Goal: Task Accomplishment & Management: Use online tool/utility

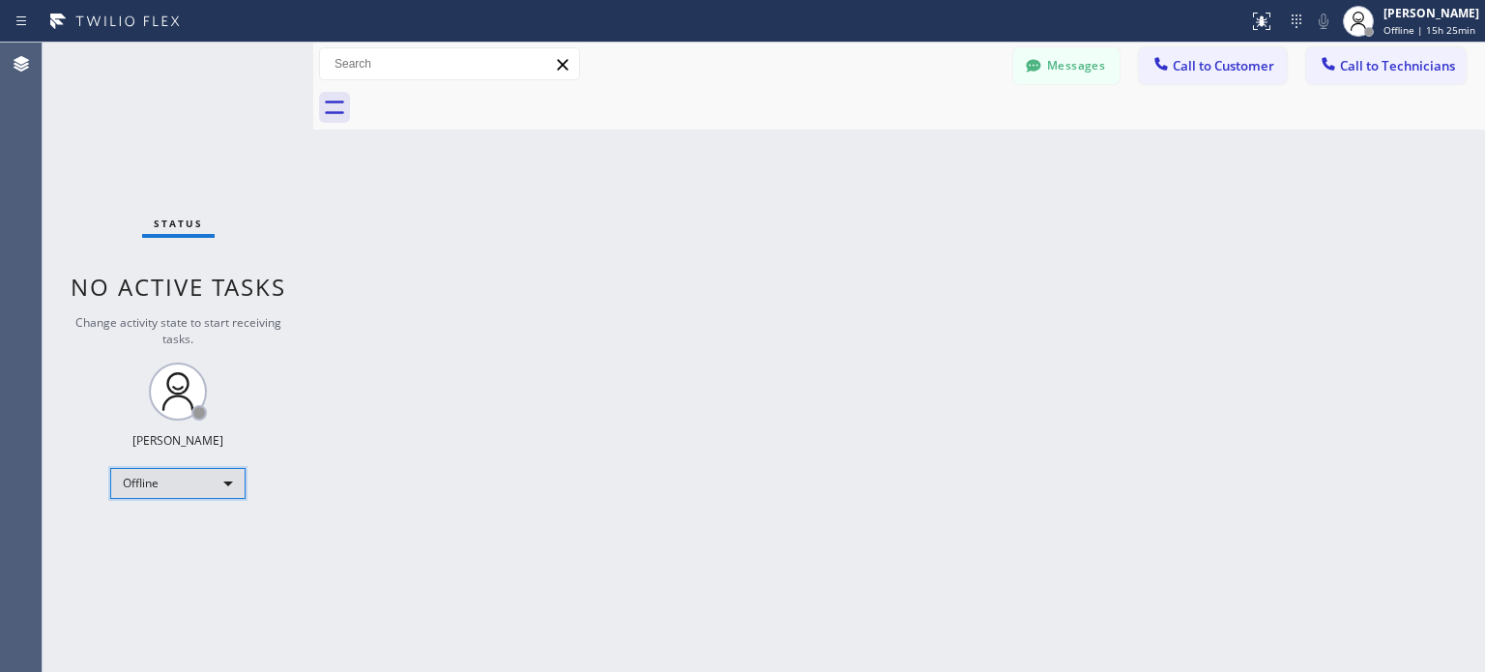
click at [143, 496] on div "Offline" at bounding box center [177, 483] width 135 height 31
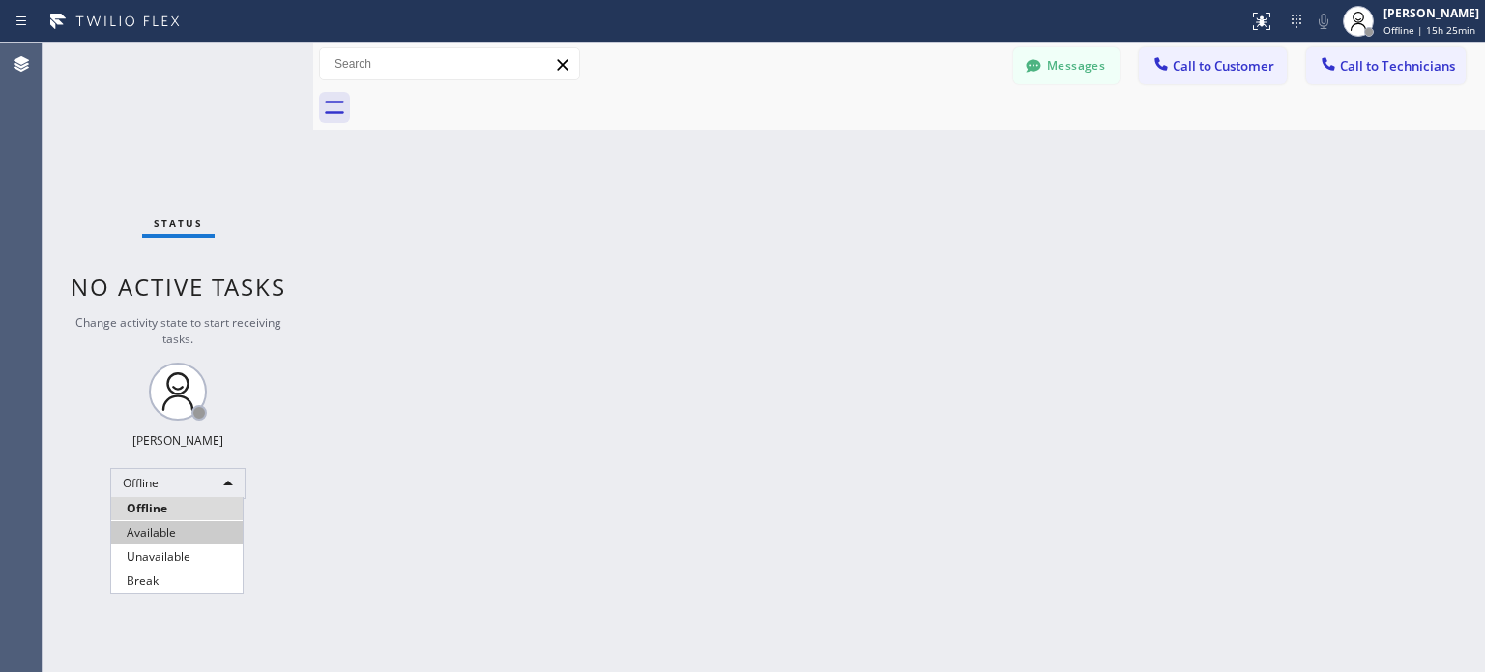
click at [159, 536] on li "Available" at bounding box center [176, 532] width 131 height 23
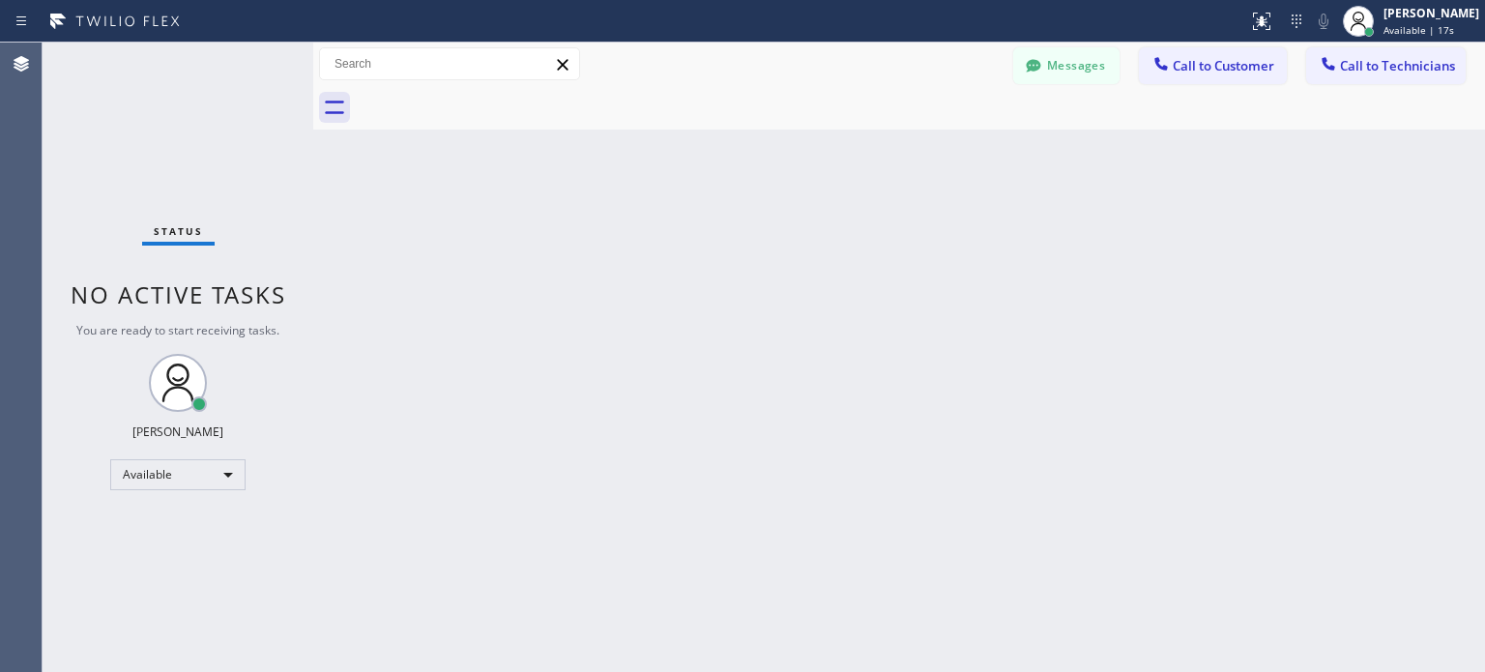
click at [408, 513] on div "Back to Dashboard Change Sender ID Customers Technicians SM [PERSON_NAME] Ms [D…" at bounding box center [899, 357] width 1172 height 629
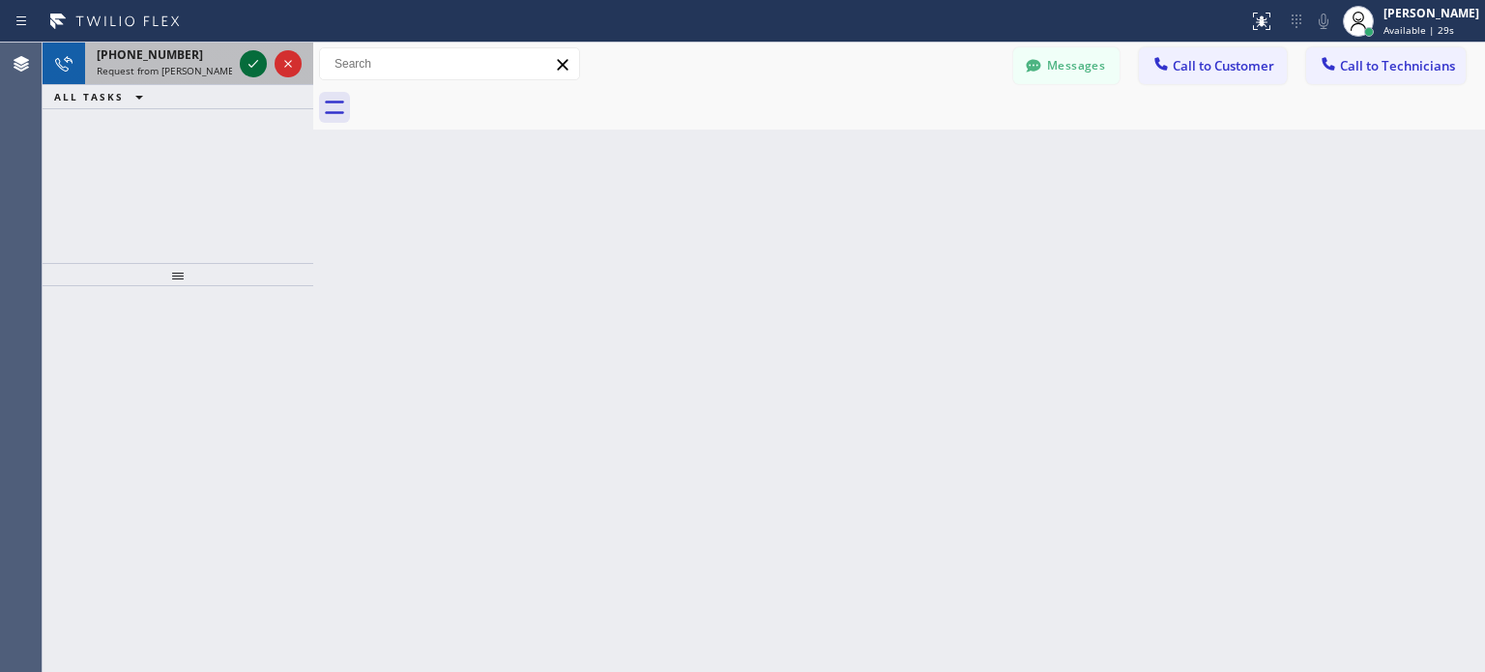
click at [247, 65] on icon at bounding box center [253, 63] width 23 height 23
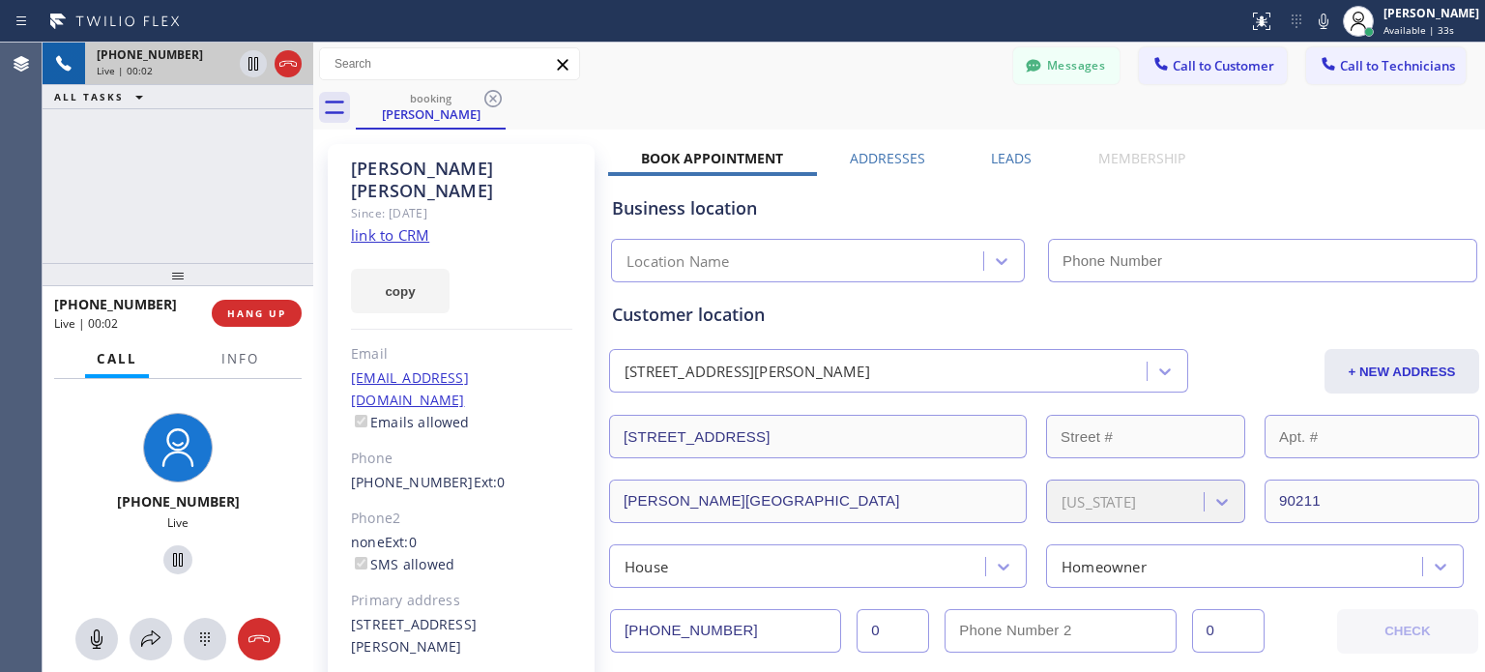
type input "[PHONE_NUMBER]"
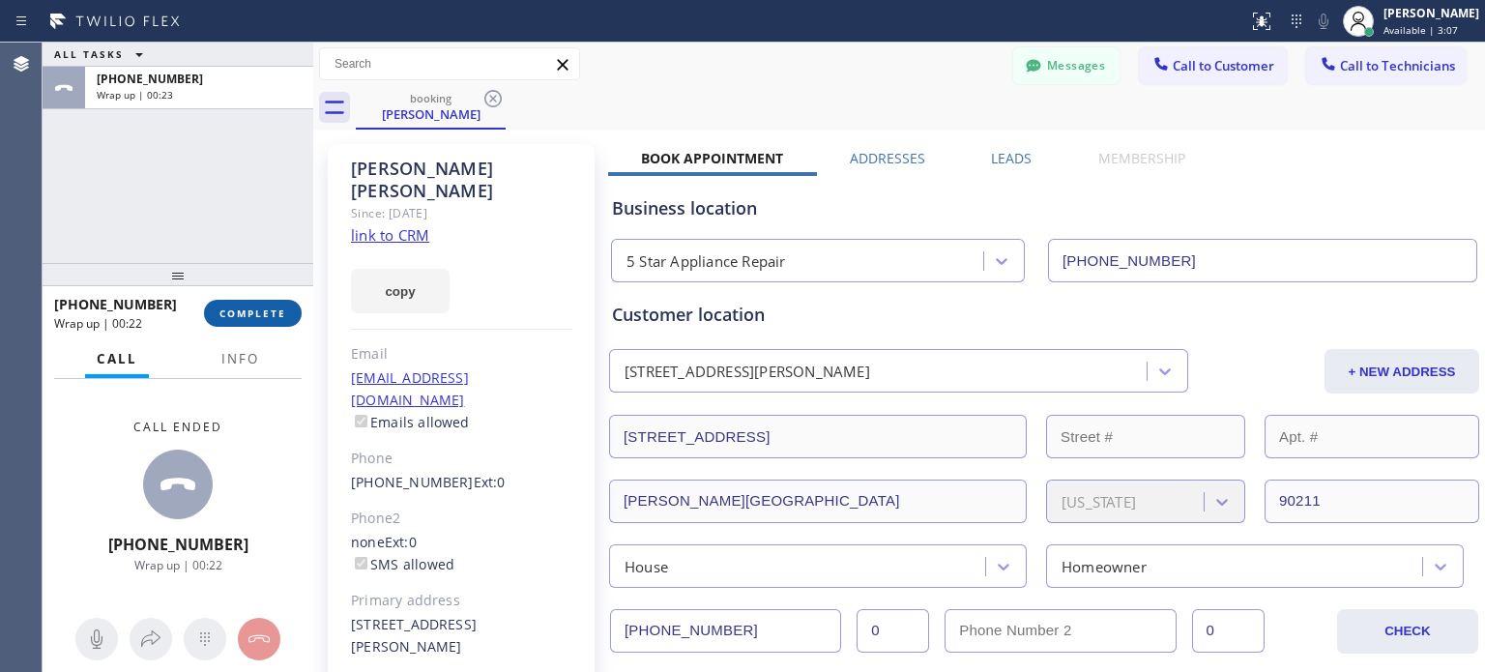
click at [269, 325] on button "COMPLETE" at bounding box center [253, 313] width 98 height 27
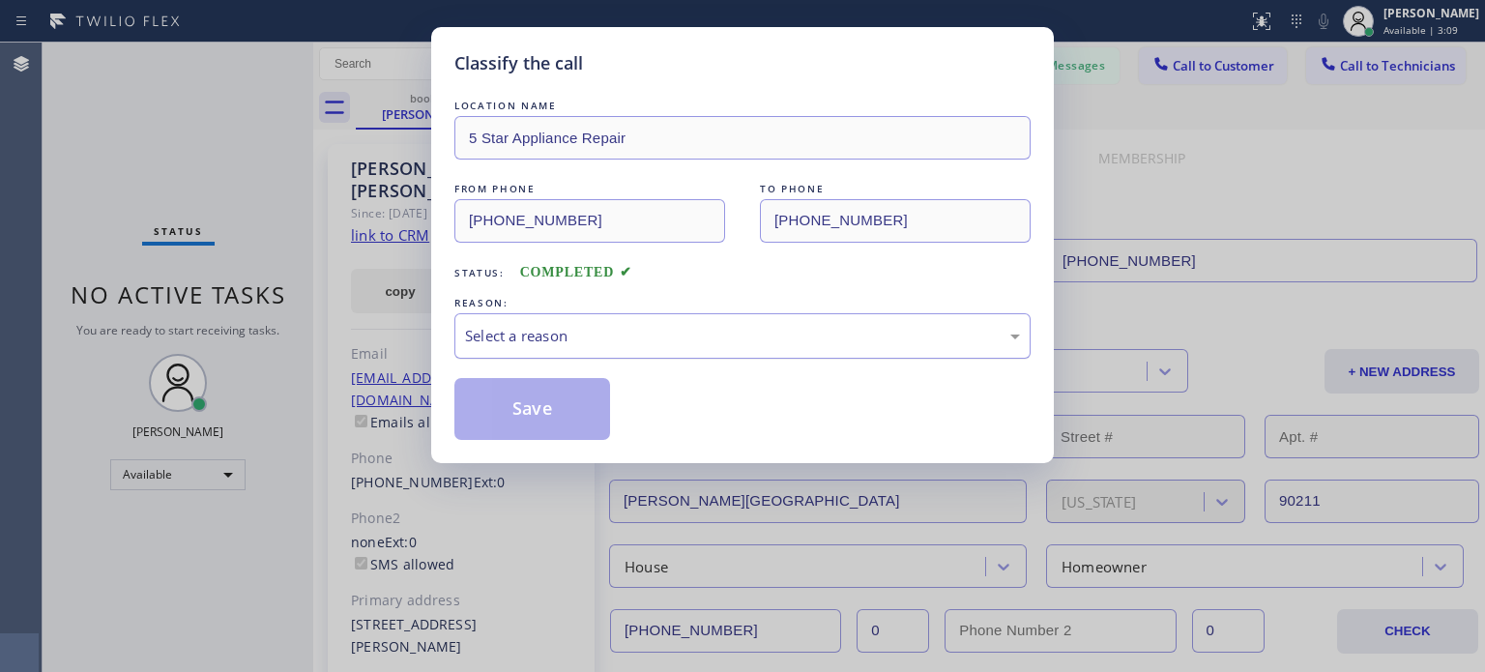
click at [695, 338] on div "Select a reason" at bounding box center [742, 336] width 555 height 22
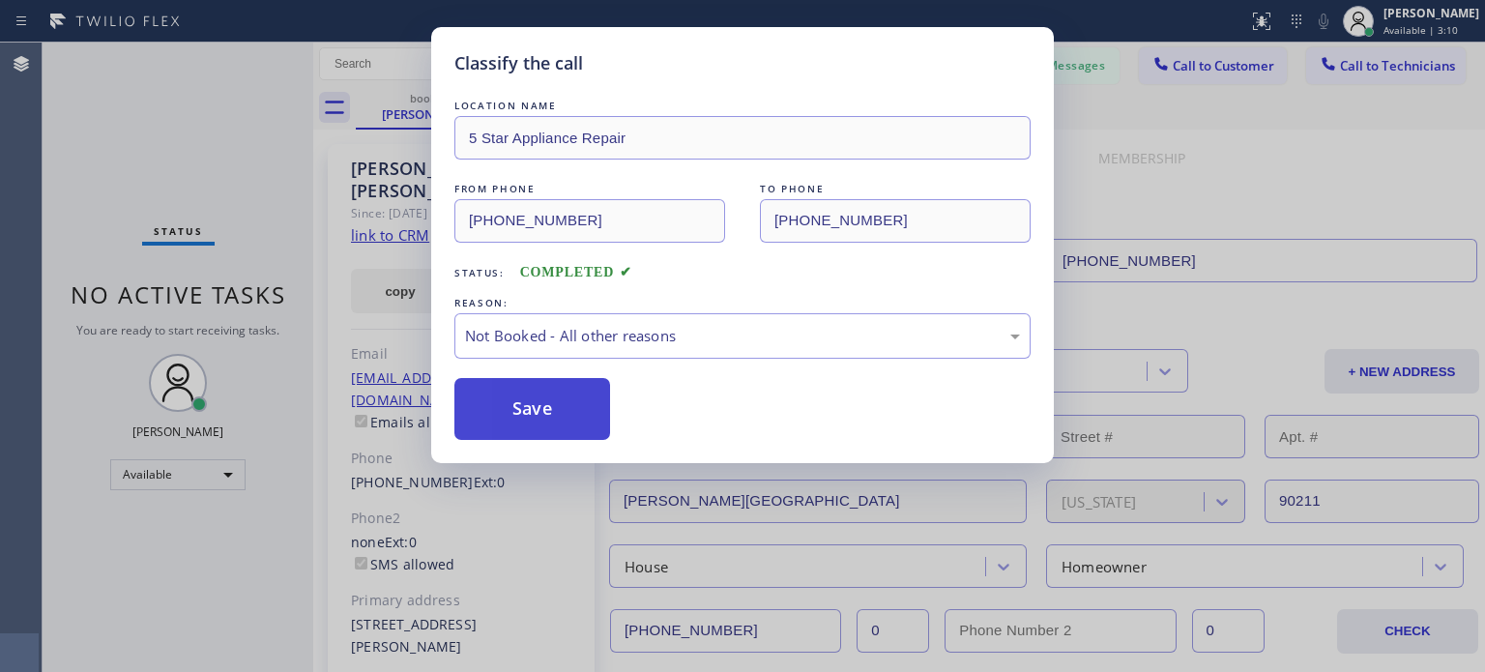
click at [572, 409] on button "Save" at bounding box center [532, 409] width 156 height 62
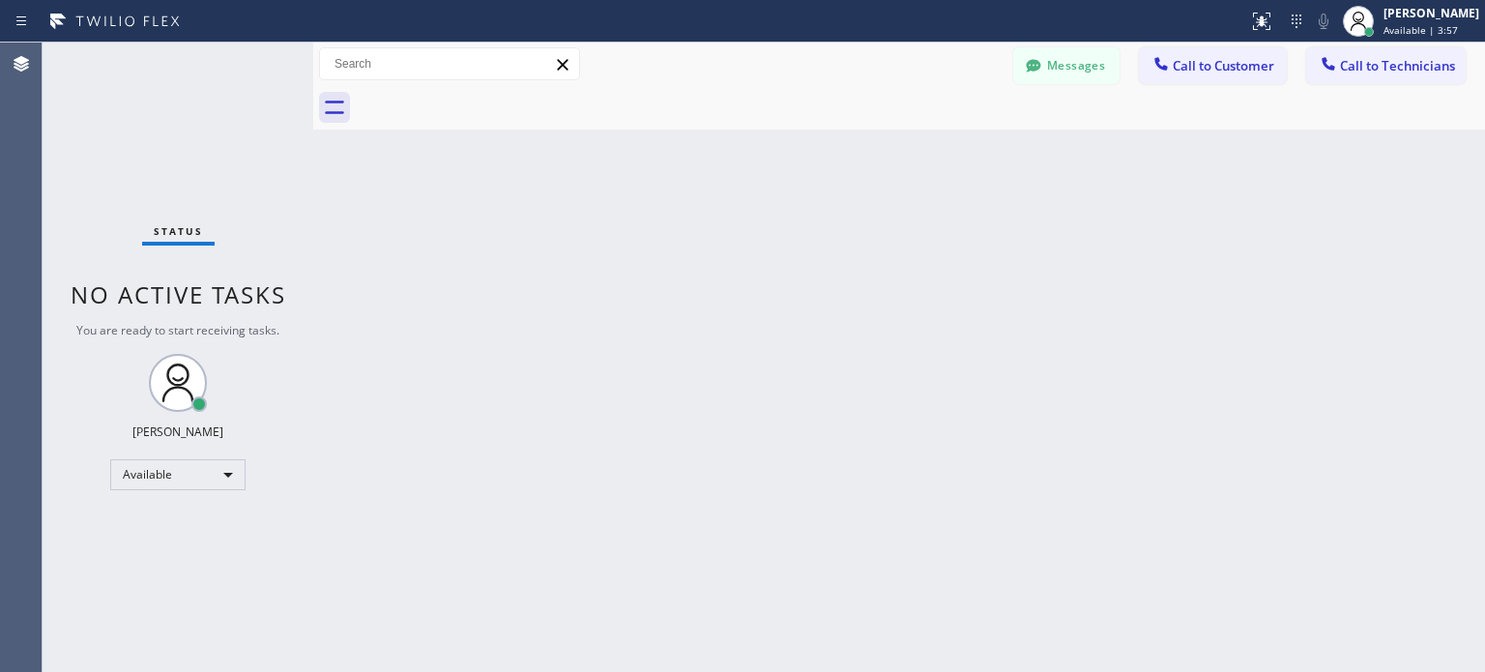
click at [1291, 34] on button at bounding box center [1296, 21] width 27 height 27
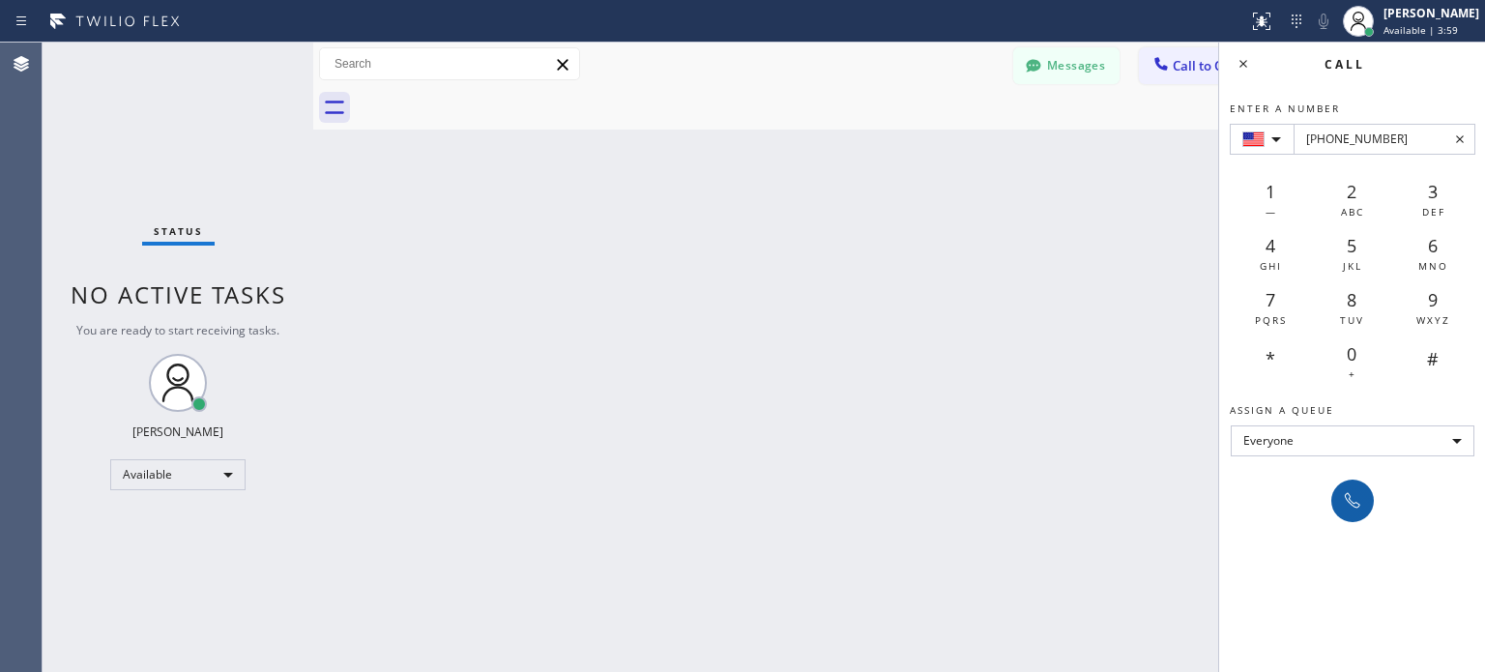
type input "[PHONE_NUMBER]"
drag, startPoint x: 1361, startPoint y: 506, endPoint x: 1356, endPoint y: 485, distance: 20.9
click at [1360, 506] on icon at bounding box center [1352, 500] width 23 height 23
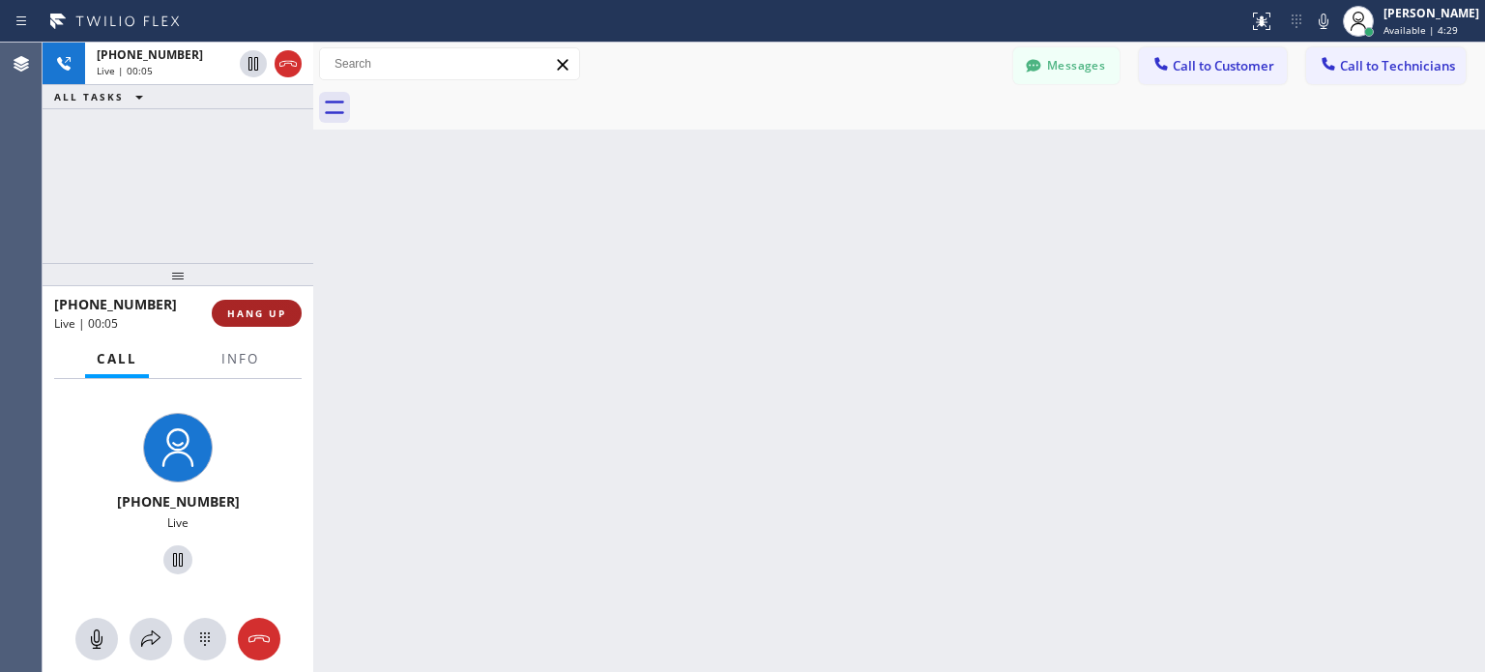
click at [265, 304] on button "HANG UP" at bounding box center [257, 313] width 90 height 27
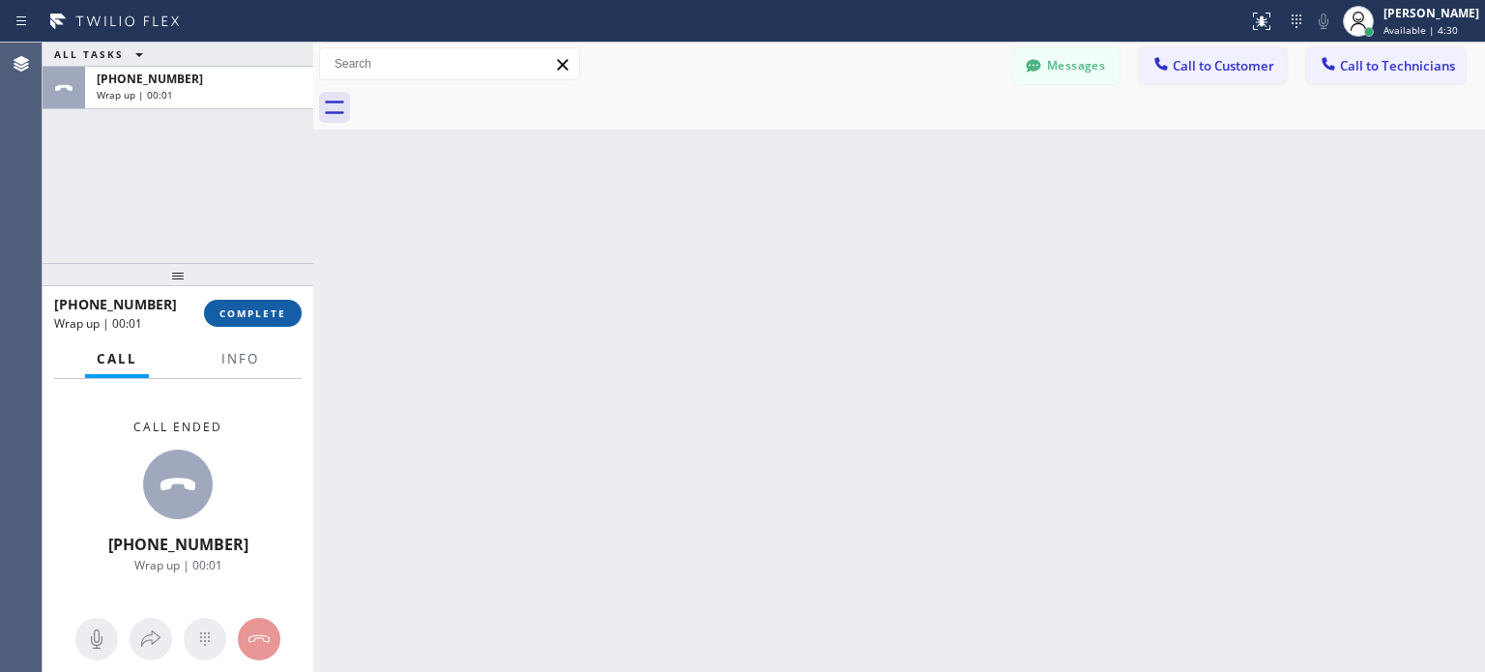
click at [268, 315] on span "COMPLETE" at bounding box center [252, 313] width 67 height 14
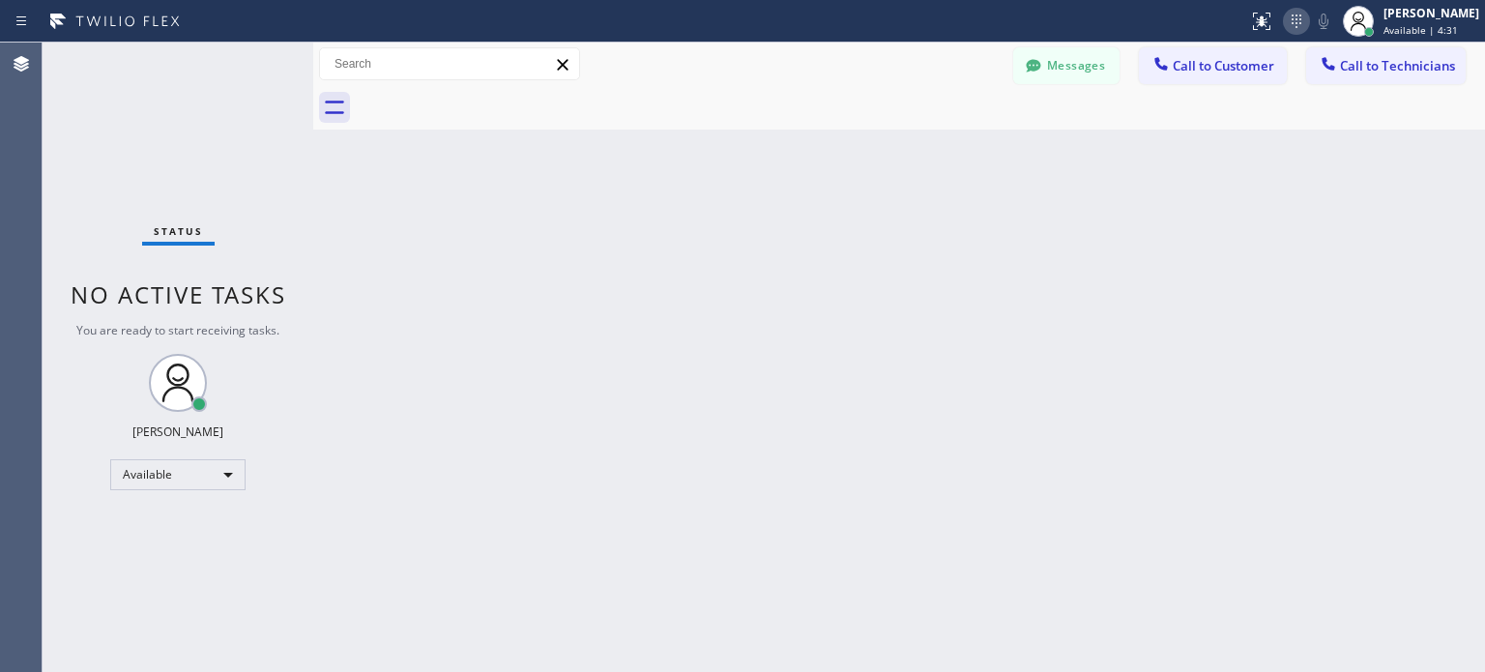
click at [1290, 31] on icon at bounding box center [1296, 21] width 23 height 23
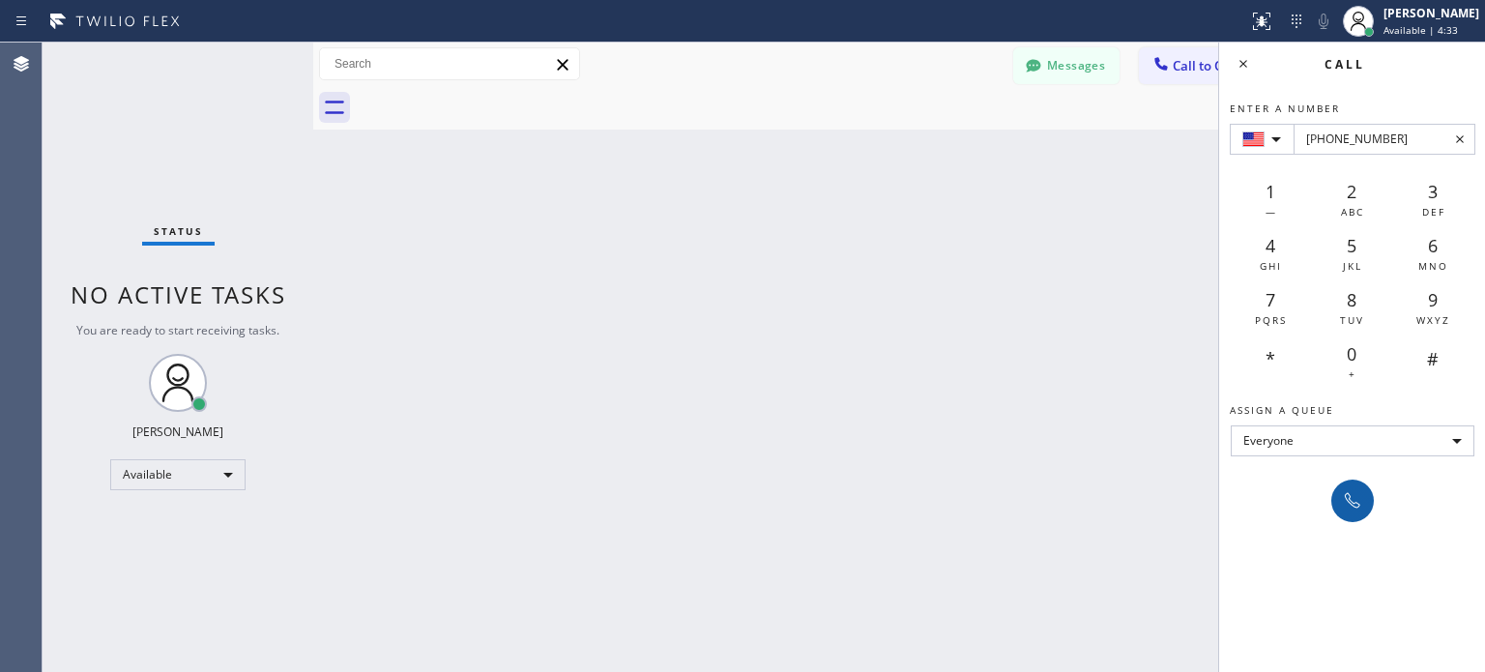
type input "[PHONE_NUMBER]"
click at [1355, 492] on icon at bounding box center [1352, 500] width 23 height 23
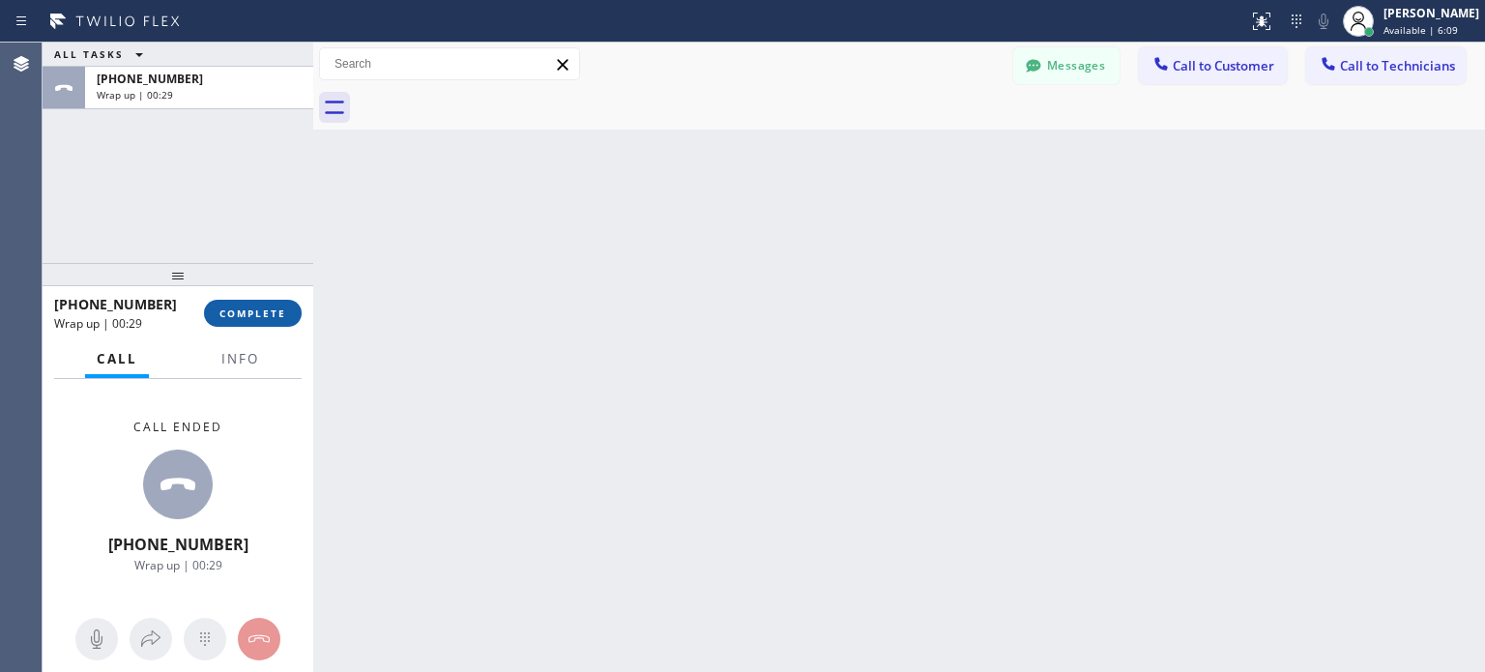
click at [262, 309] on span "COMPLETE" at bounding box center [252, 313] width 67 height 14
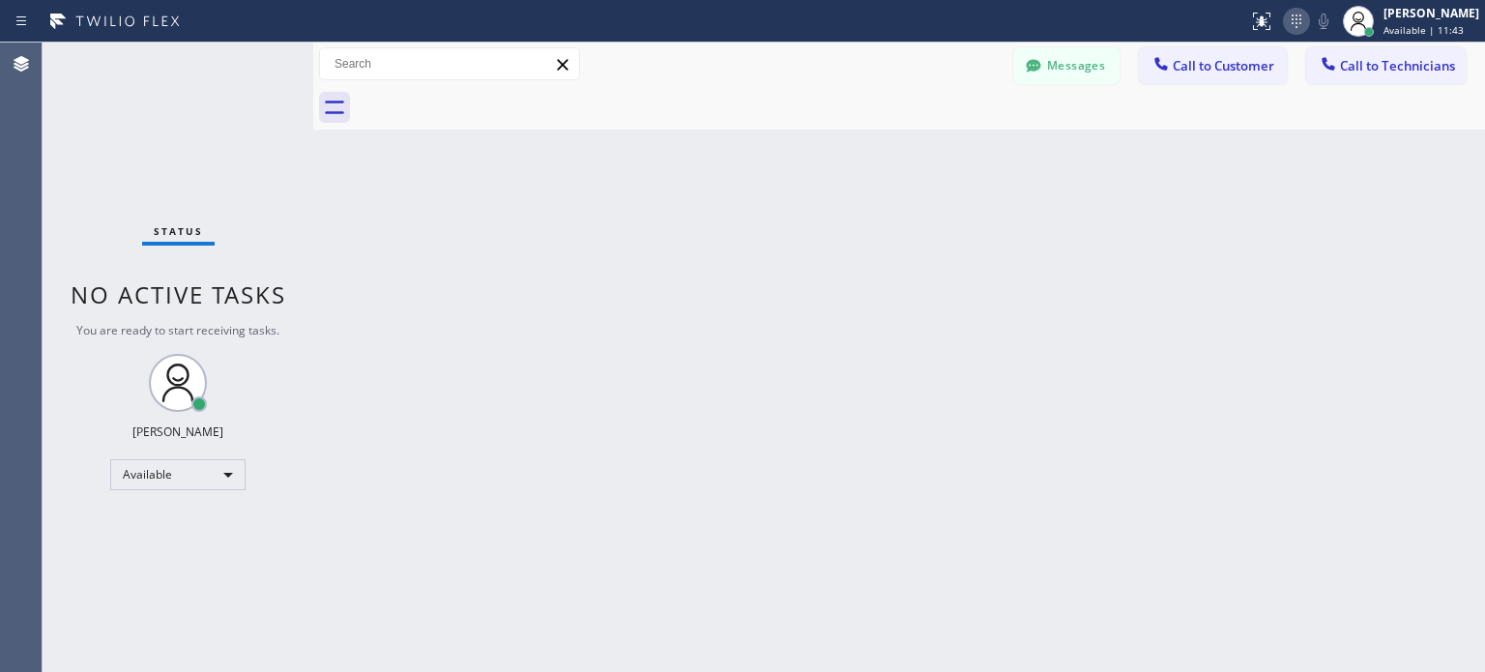
click at [1290, 14] on icon at bounding box center [1296, 21] width 23 height 23
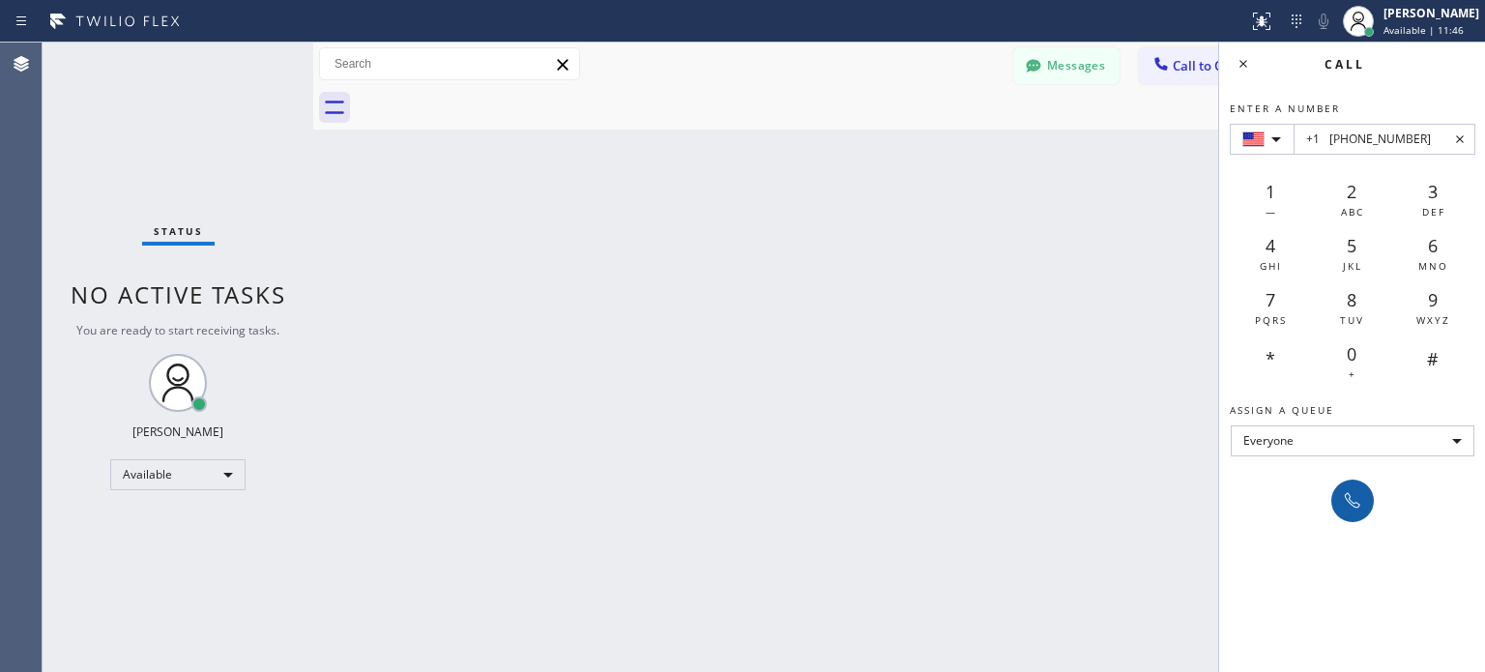
type input "+1 [PHONE_NUMBER]"
click at [1345, 497] on icon at bounding box center [1352, 500] width 23 height 23
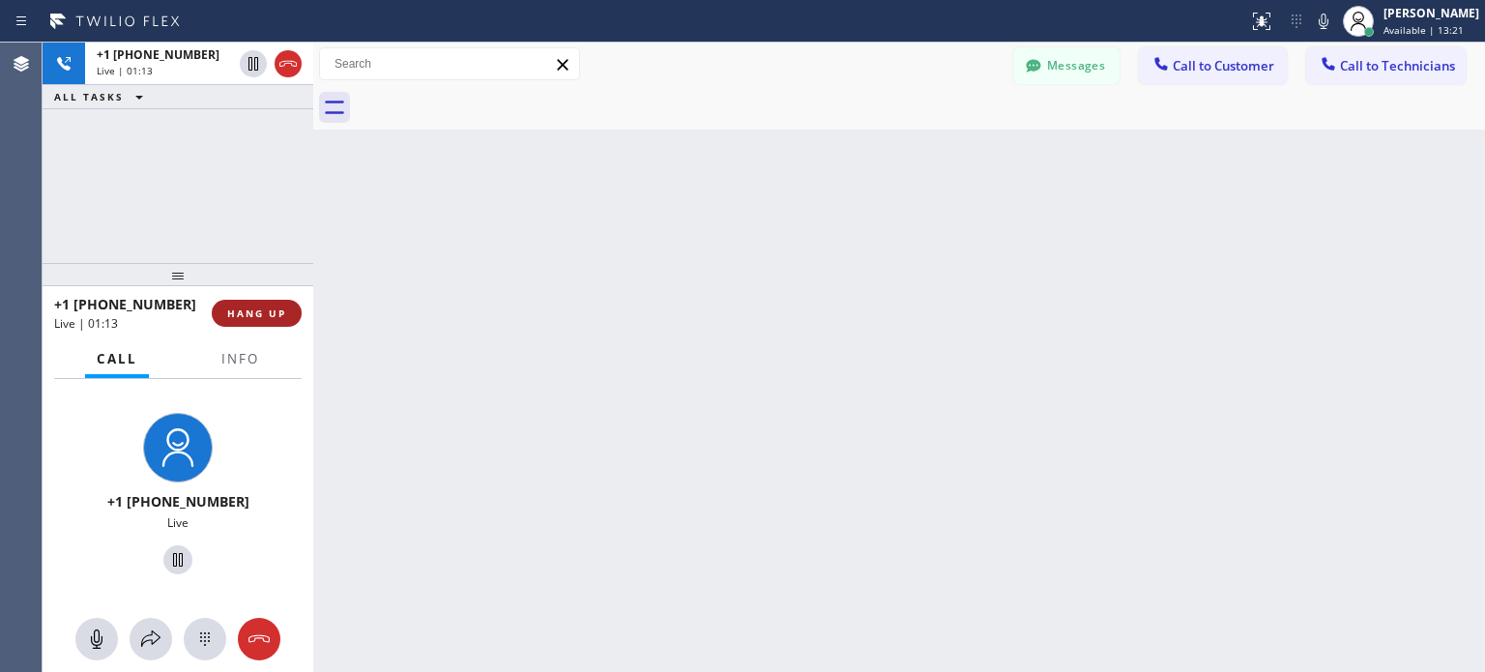
click at [263, 304] on button "HANG UP" at bounding box center [257, 313] width 90 height 27
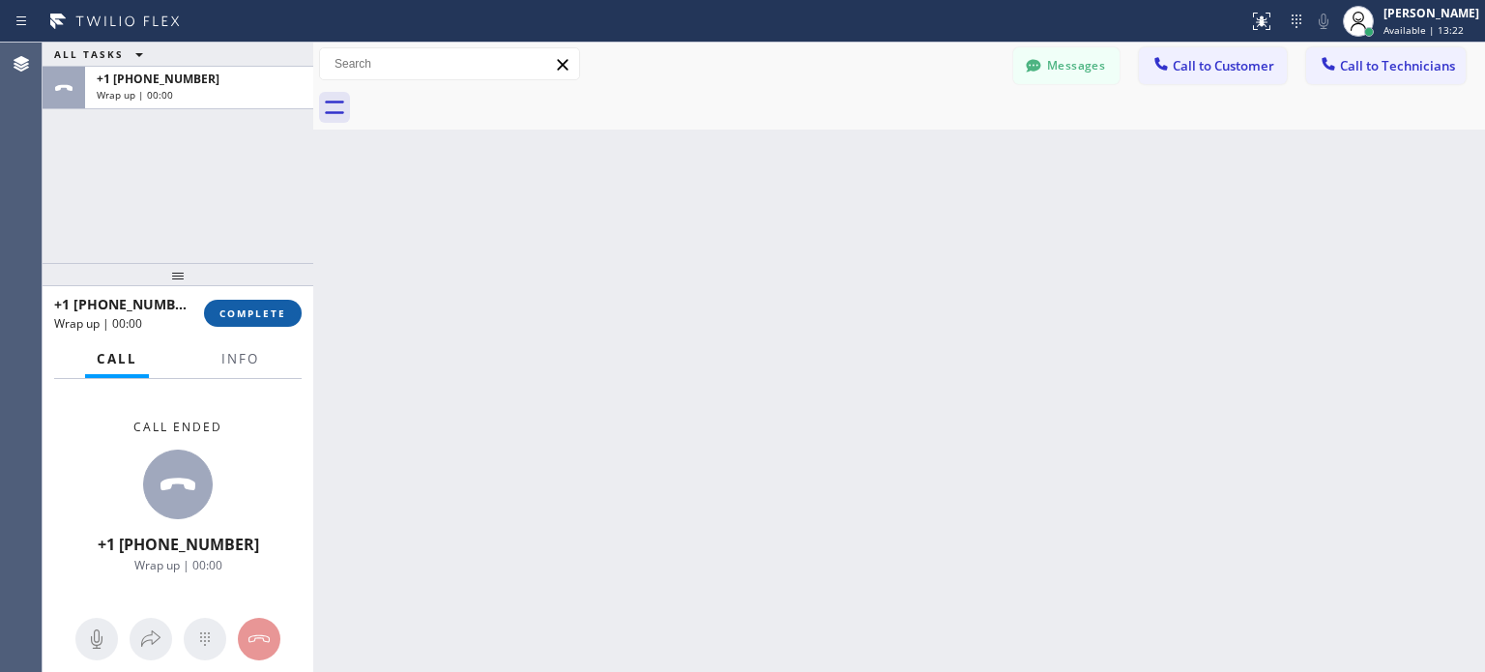
click at [271, 312] on span "COMPLETE" at bounding box center [252, 313] width 67 height 14
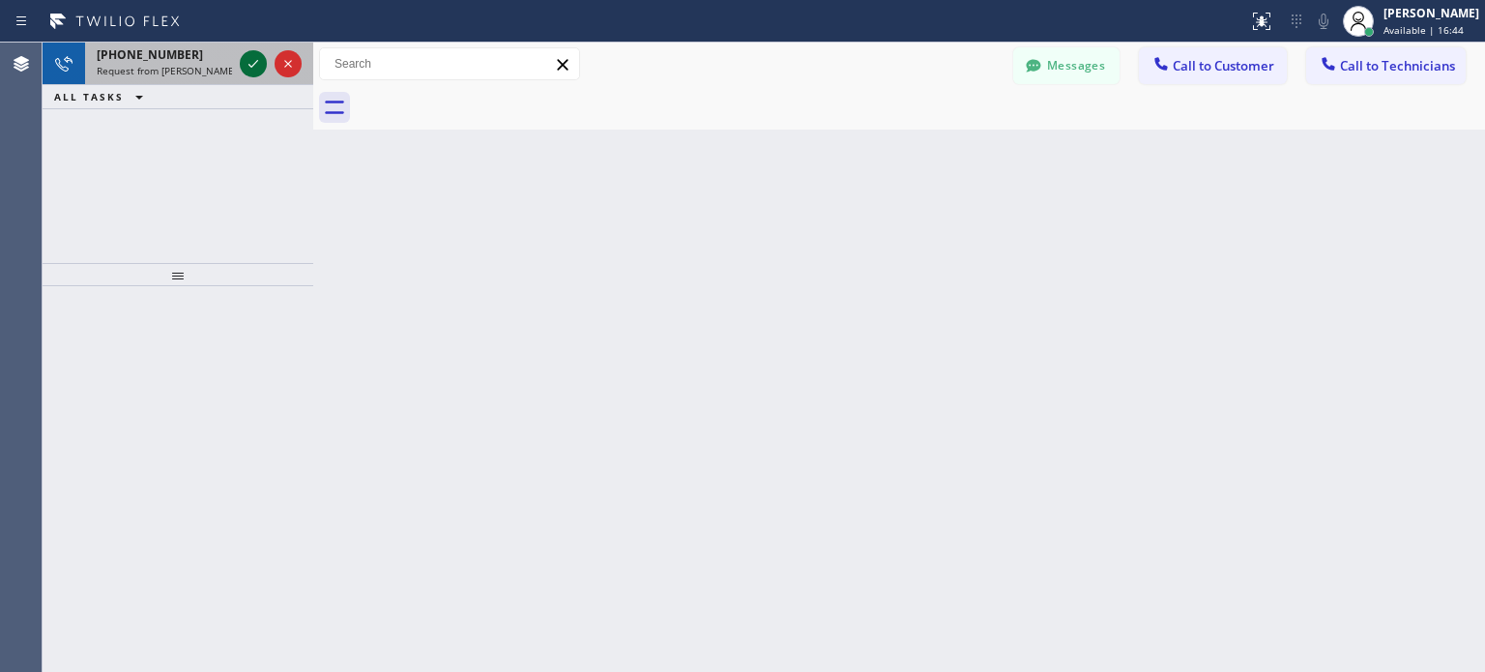
click at [259, 64] on icon at bounding box center [253, 63] width 23 height 23
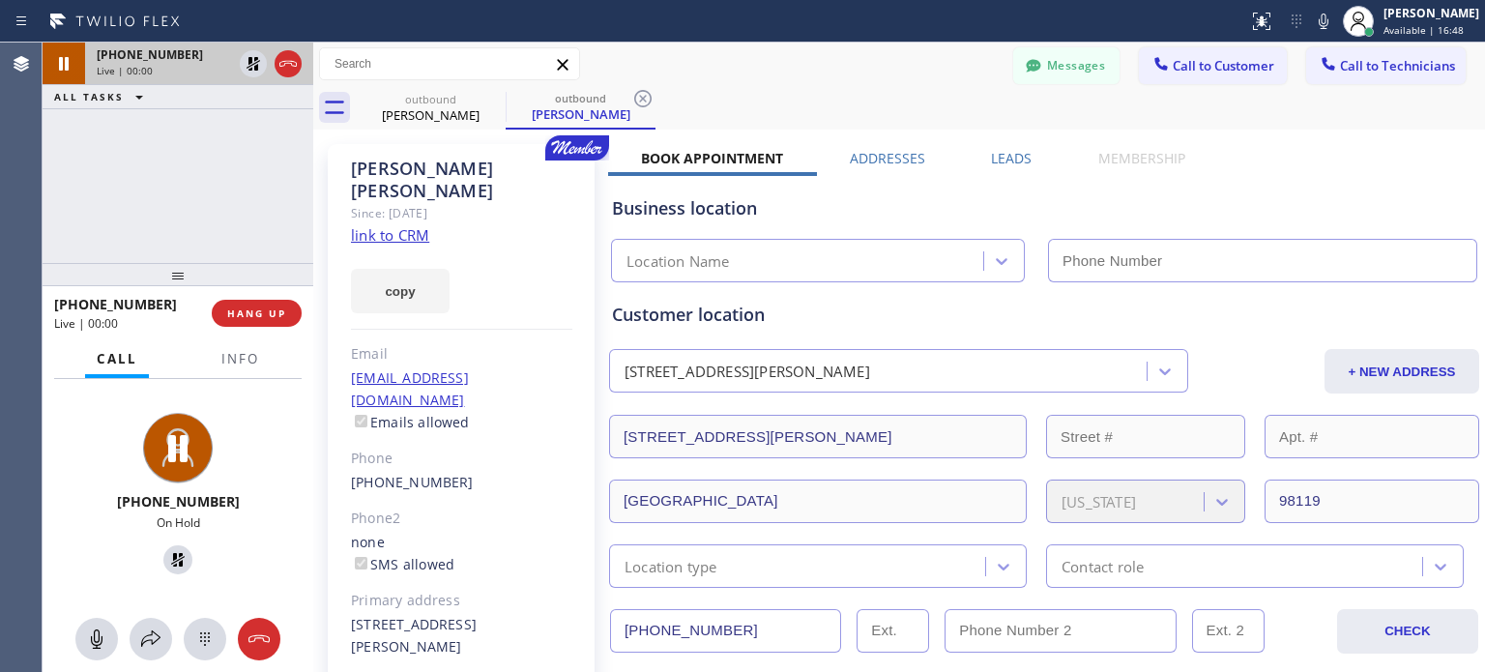
type input "[PHONE_NUMBER]"
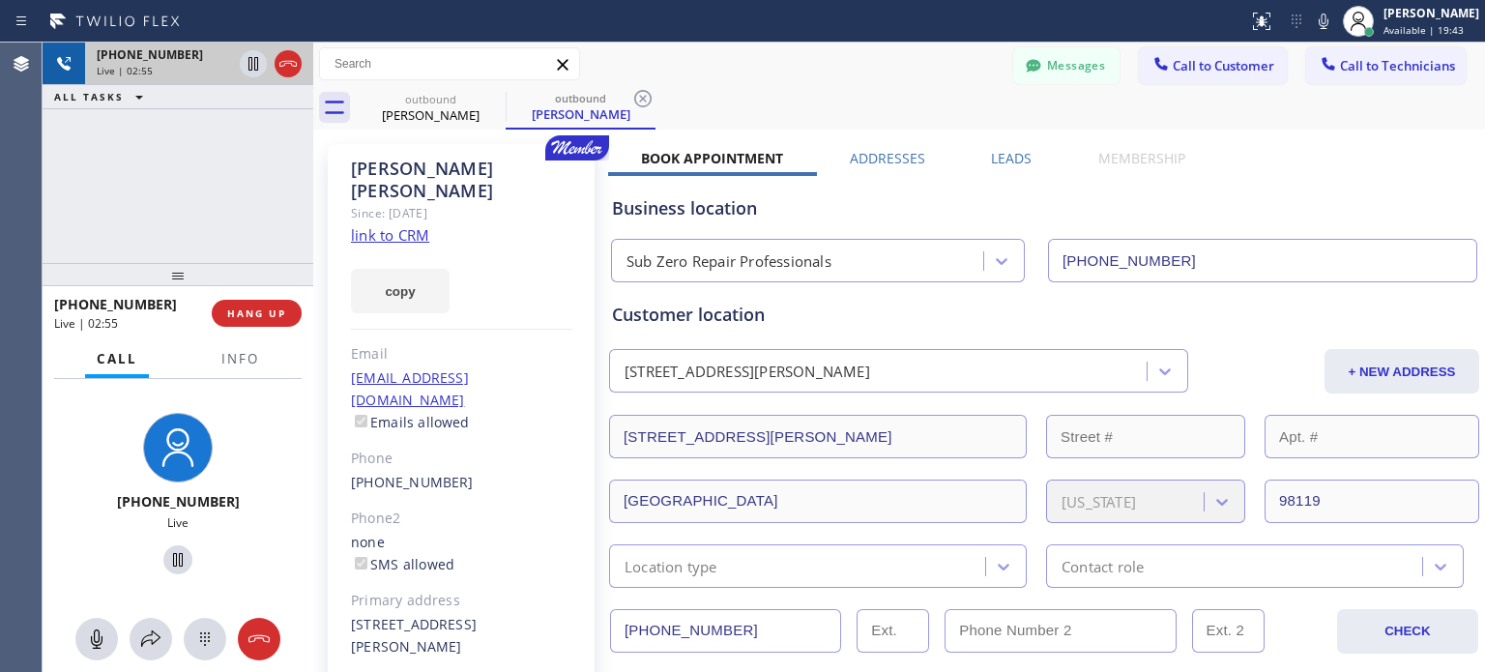
click at [263, 298] on div "[PHONE_NUMBER] Live | 02:55 HANG UP" at bounding box center [177, 313] width 247 height 50
click at [263, 300] on button "HANG UP" at bounding box center [257, 313] width 90 height 27
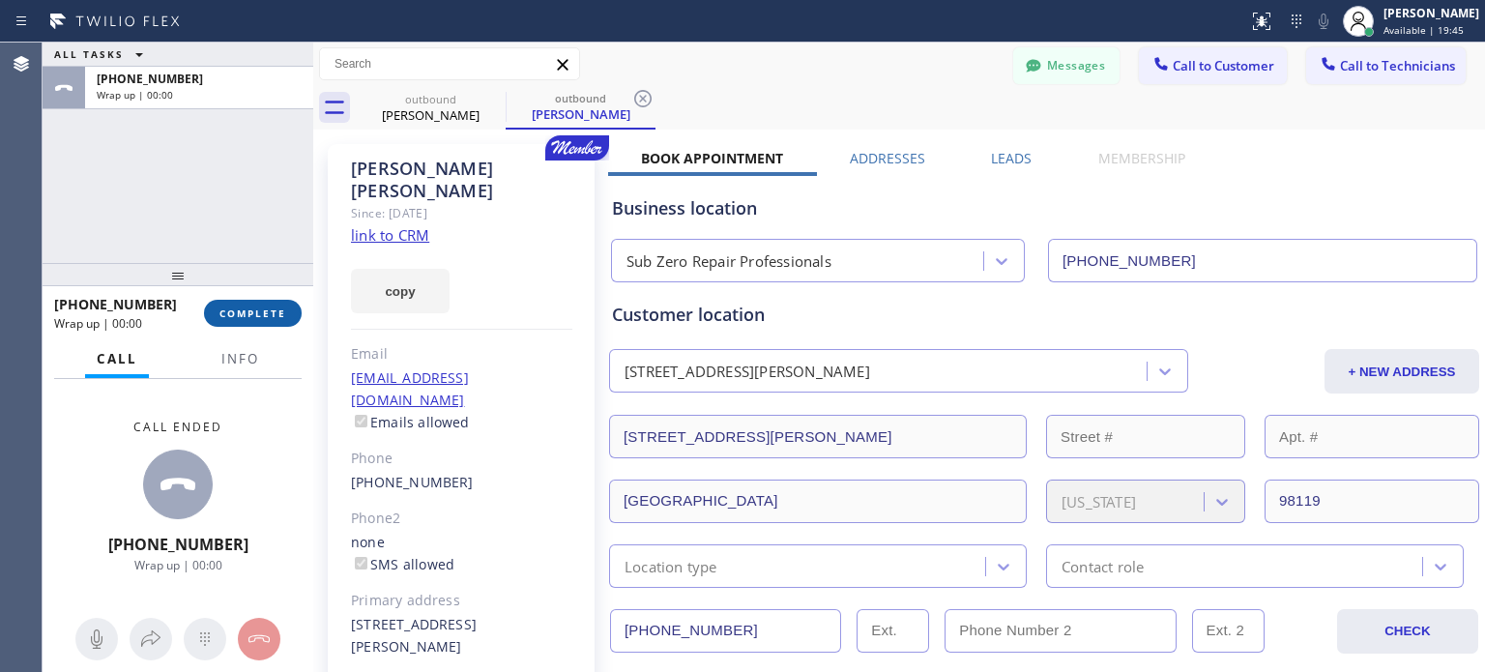
click at [273, 314] on span "COMPLETE" at bounding box center [252, 313] width 67 height 14
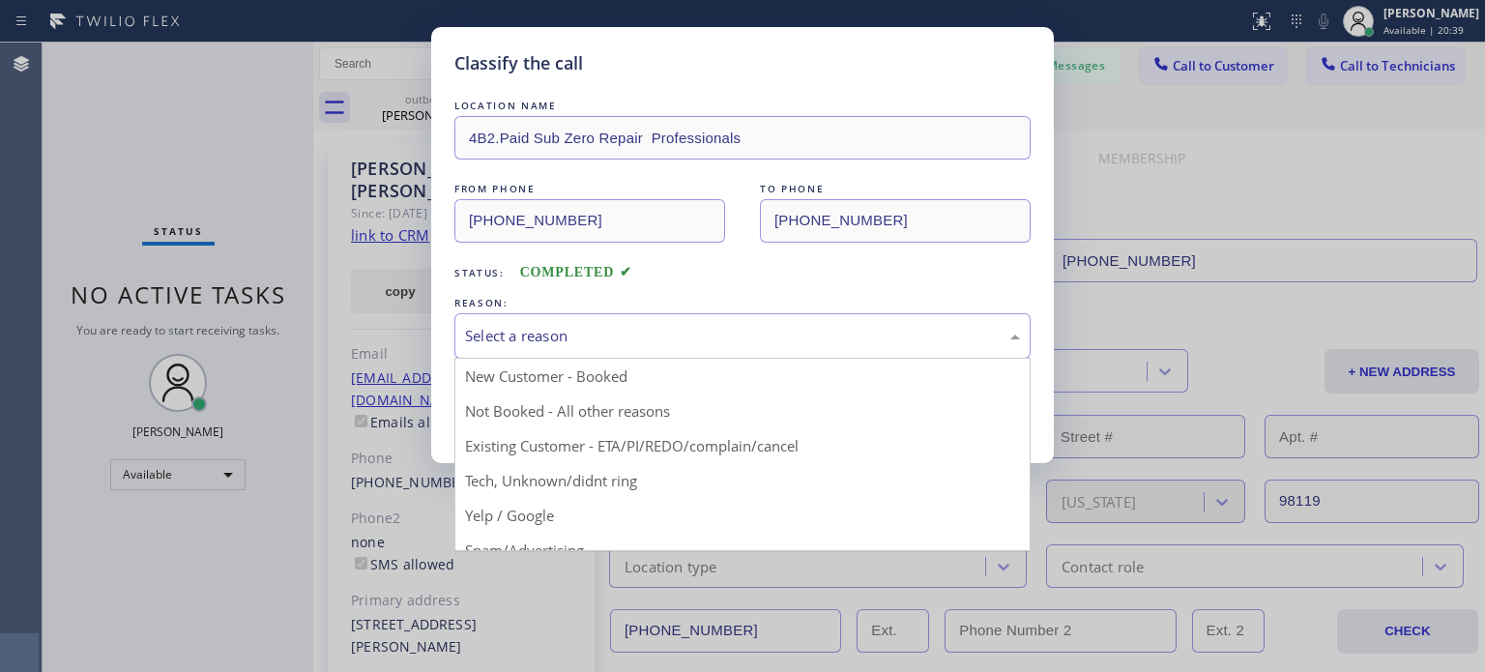
click at [508, 329] on div "Select a reason" at bounding box center [742, 336] width 555 height 22
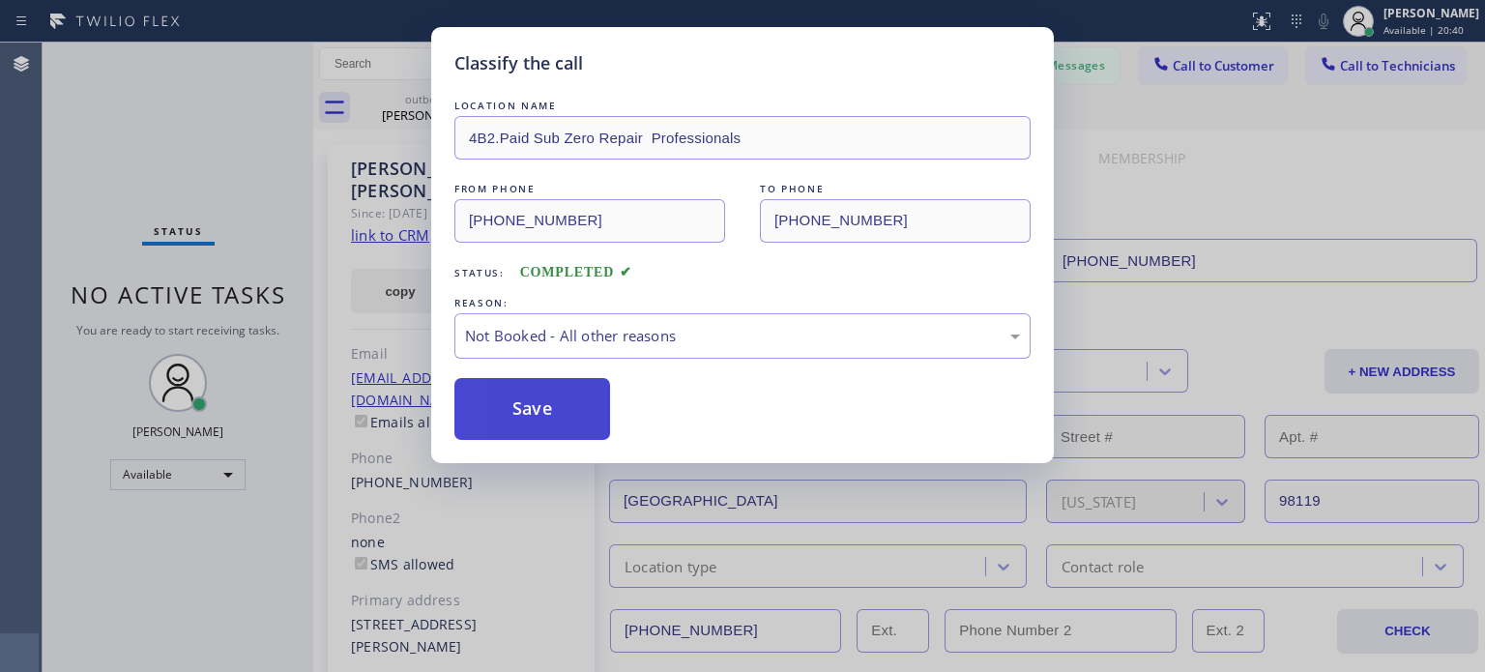
click at [507, 401] on button "Save" at bounding box center [532, 409] width 156 height 62
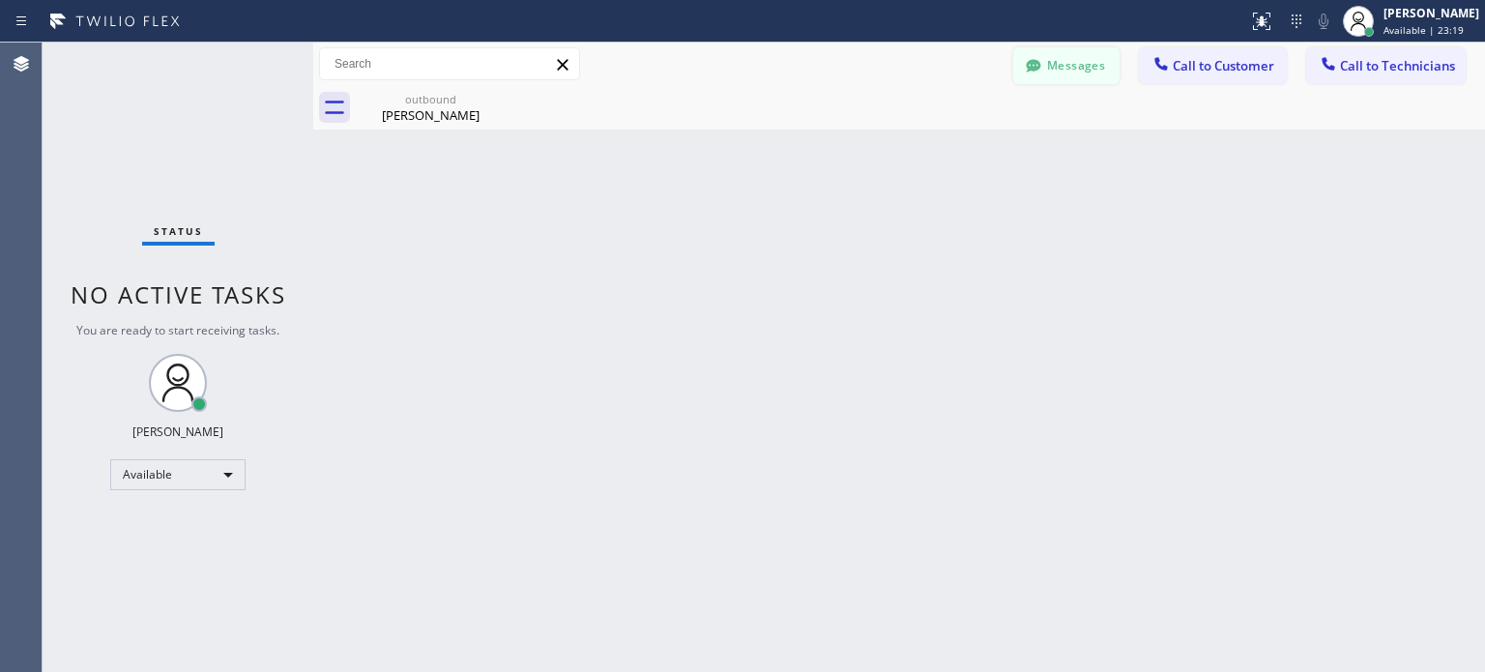
click at [1050, 61] on button "Messages" at bounding box center [1066, 65] width 106 height 37
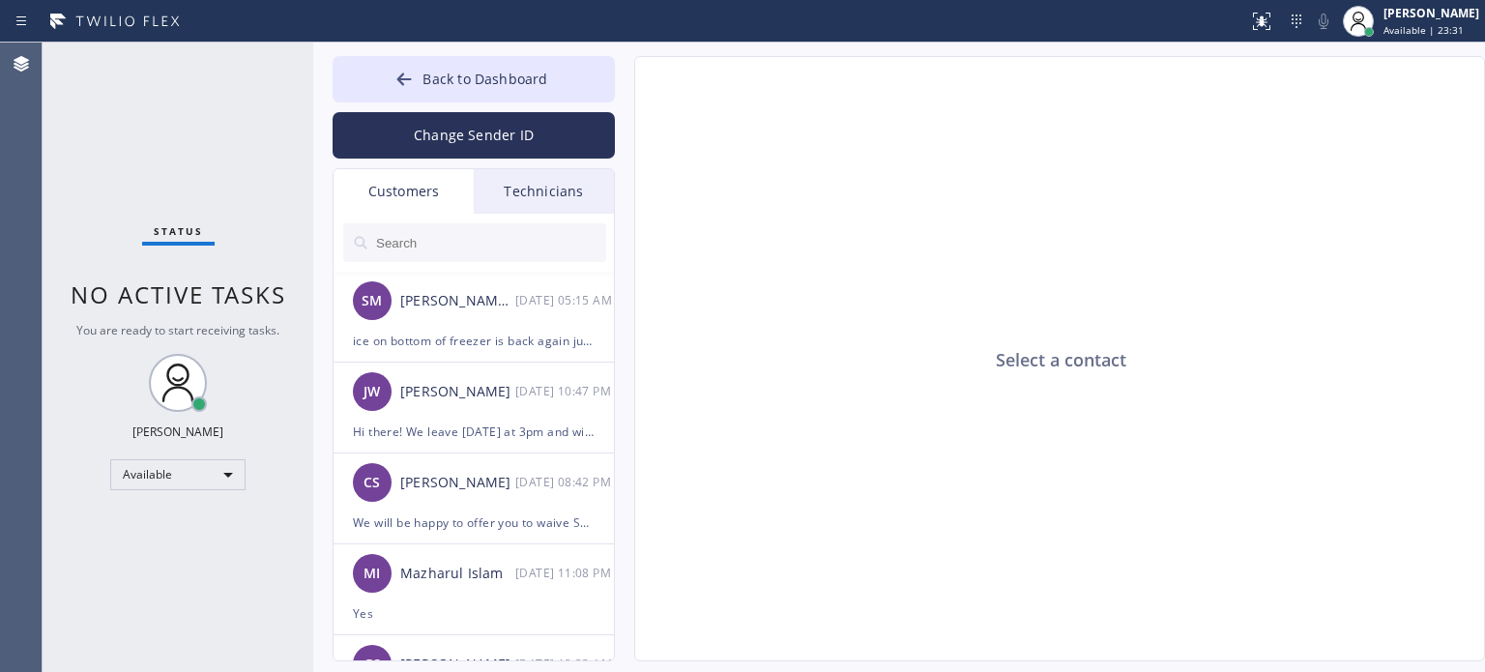
click at [470, 256] on input "text" at bounding box center [490, 242] width 232 height 39
paste input "[PERSON_NAME]"
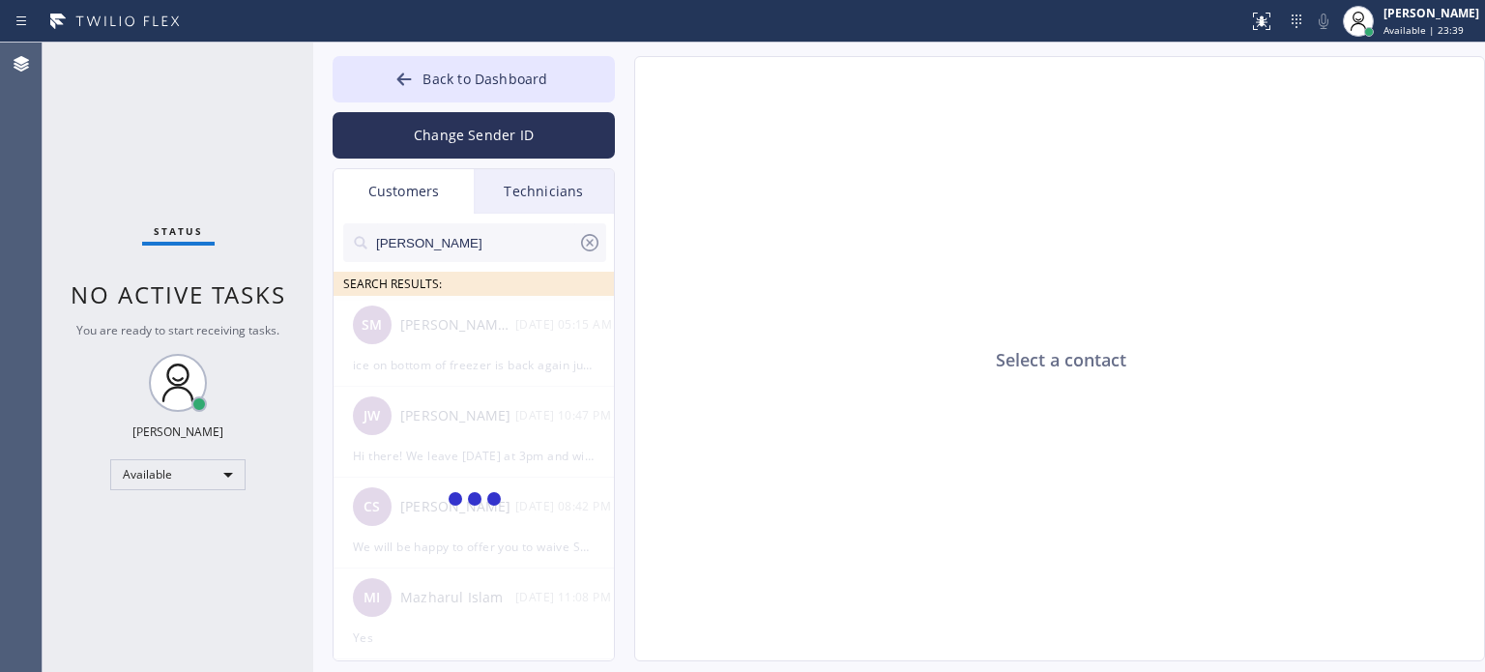
type input "[PERSON_NAME]"
drag, startPoint x: 481, startPoint y: 237, endPoint x: 331, endPoint y: 241, distance: 150.8
click at [331, 241] on div "Back to Dashboard Change Sender ID Customers Technicians [PERSON_NAME] Organ SE…" at bounding box center [899, 357] width 1172 height 629
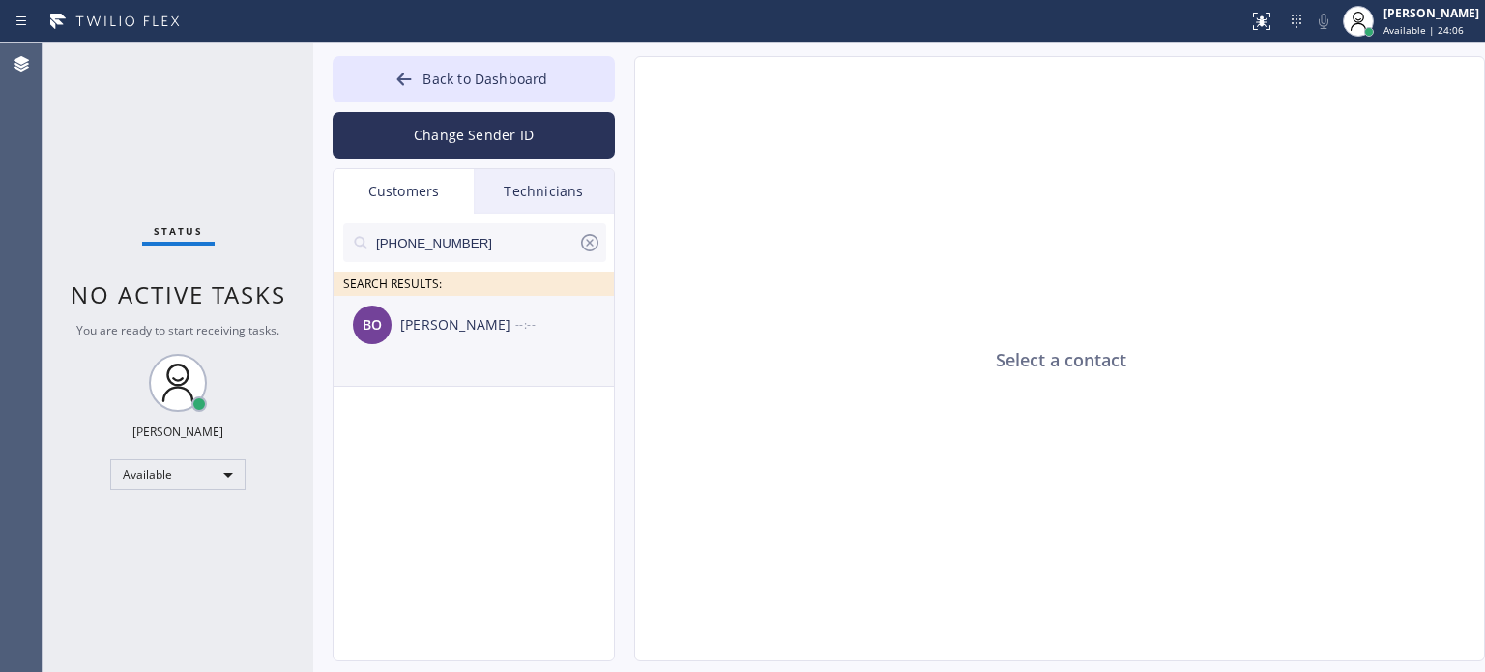
click at [439, 320] on div "[PERSON_NAME]" at bounding box center [457, 325] width 115 height 22
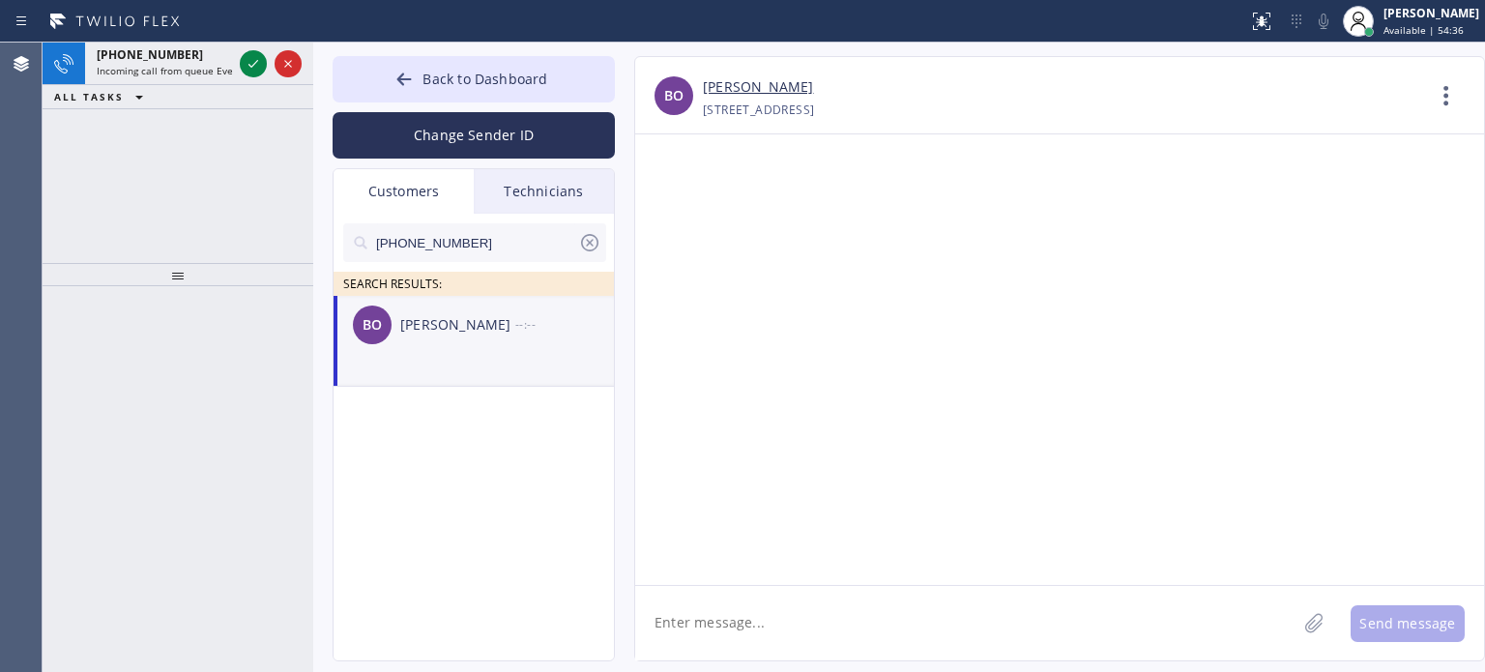
click at [586, 244] on icon at bounding box center [589, 242] width 23 height 23
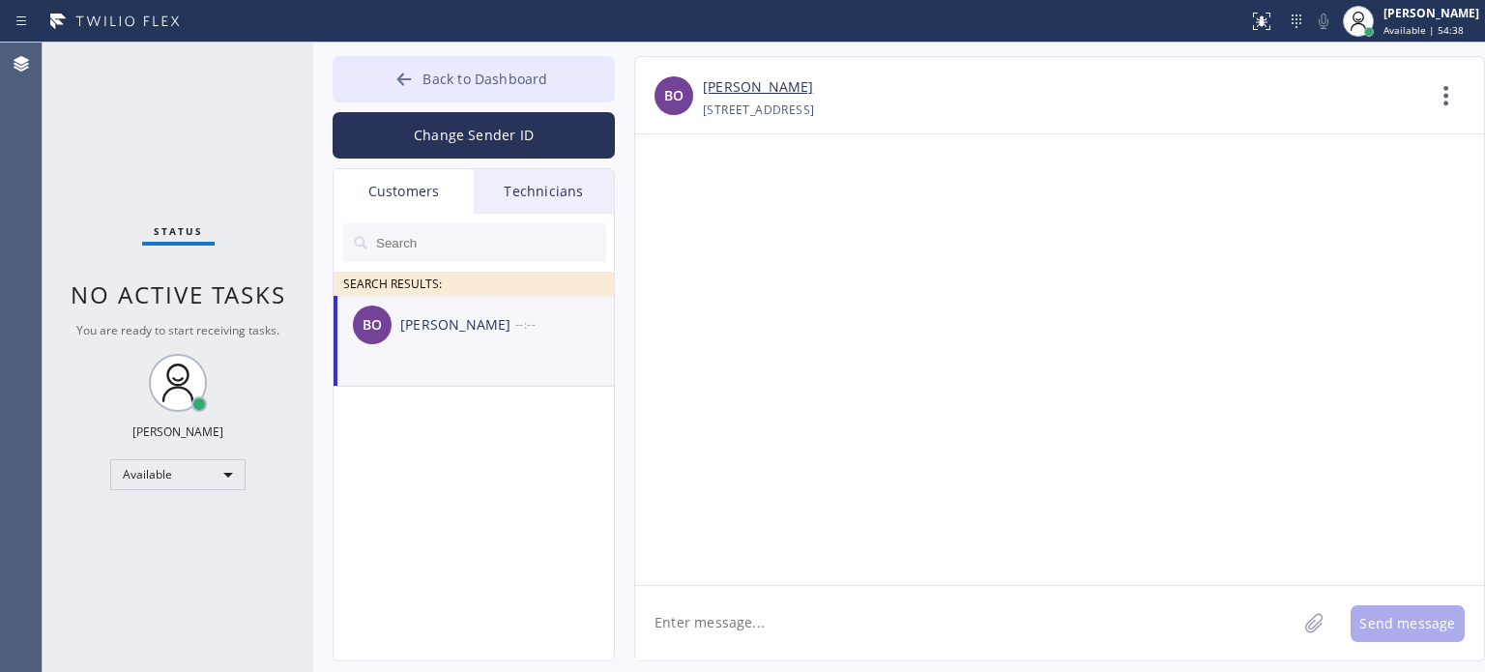
click at [398, 80] on icon at bounding box center [403, 79] width 19 height 19
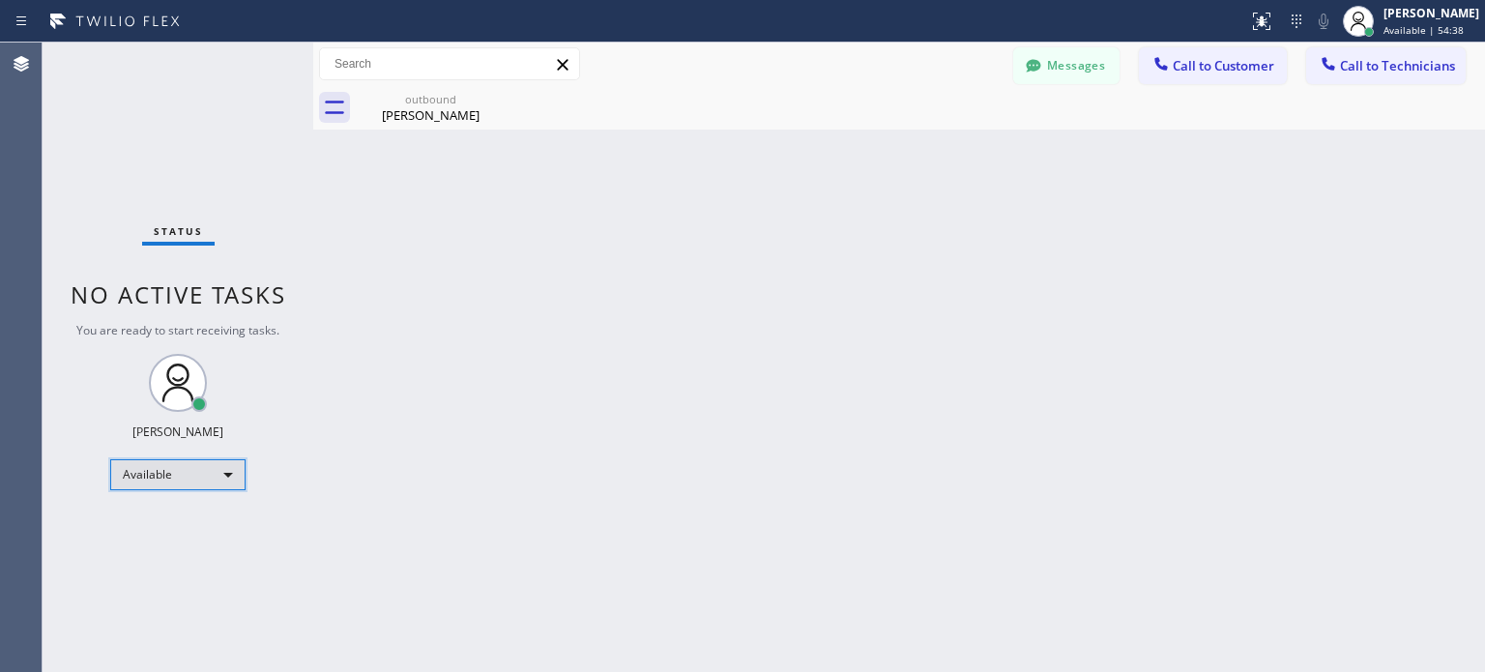
click at [185, 470] on div "Available" at bounding box center [177, 474] width 135 height 31
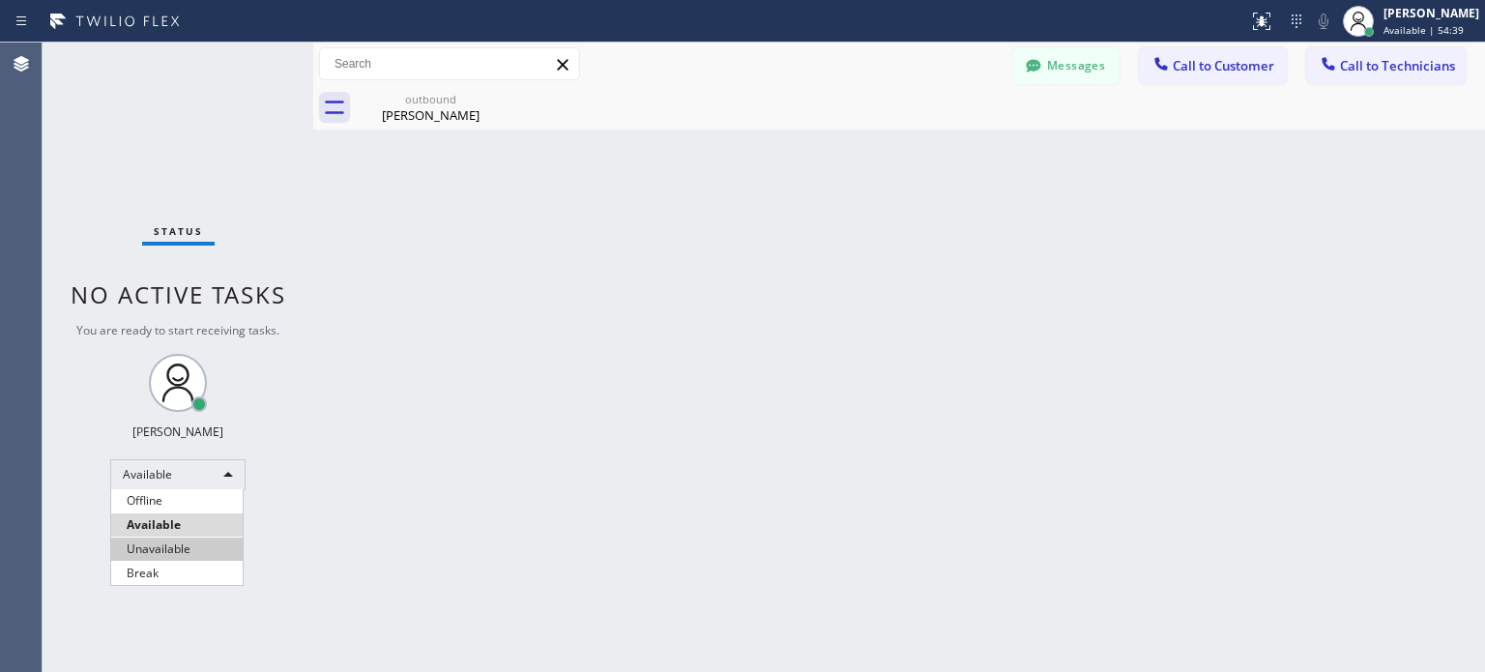
click at [190, 537] on li "Unavailable" at bounding box center [176, 548] width 131 height 23
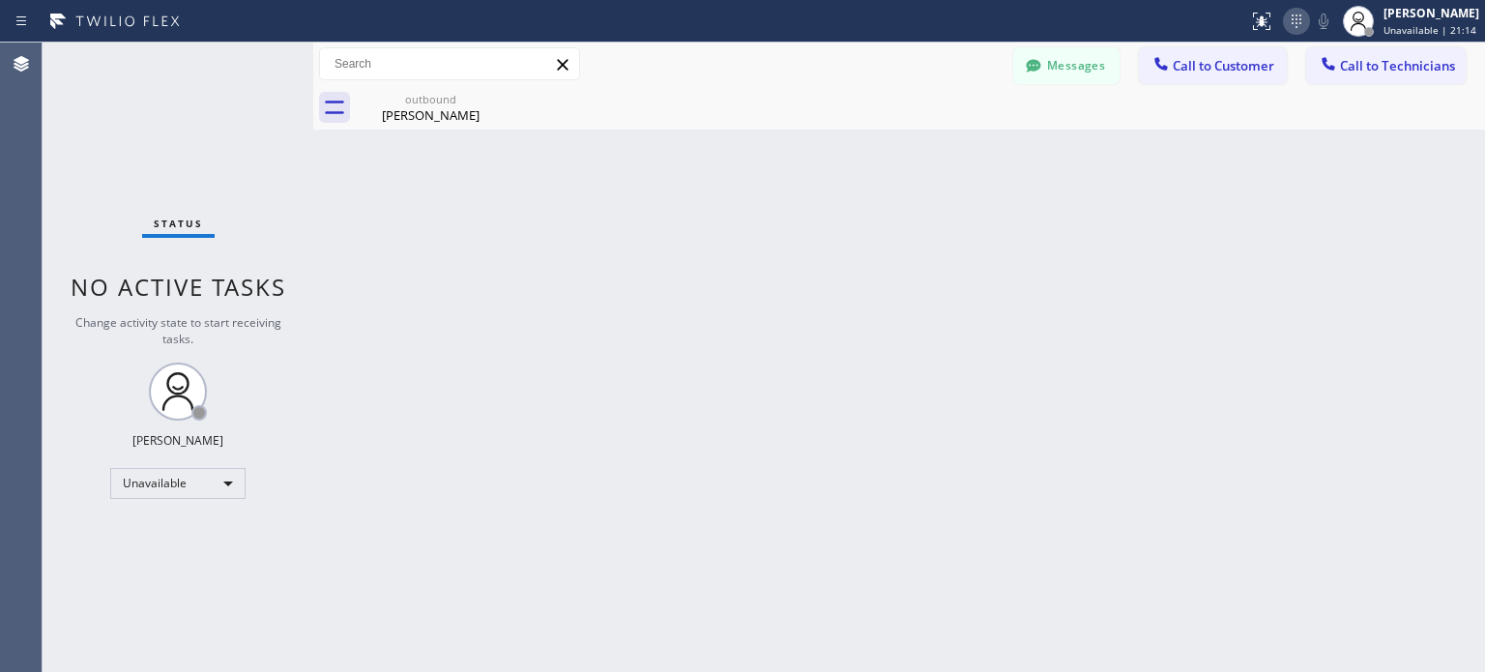
click at [1290, 14] on icon at bounding box center [1296, 21] width 23 height 23
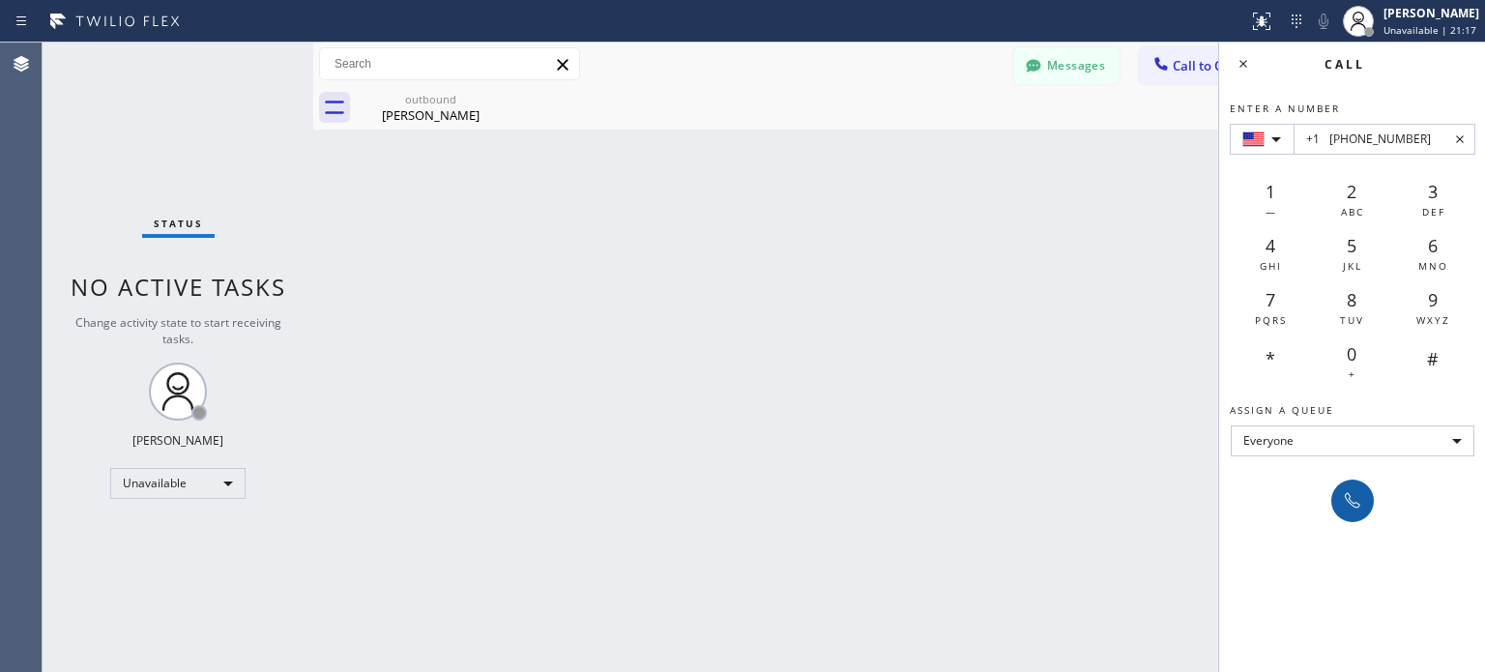
type input "+1 [PHONE_NUMBER]"
click at [1353, 499] on icon at bounding box center [1352, 500] width 23 height 23
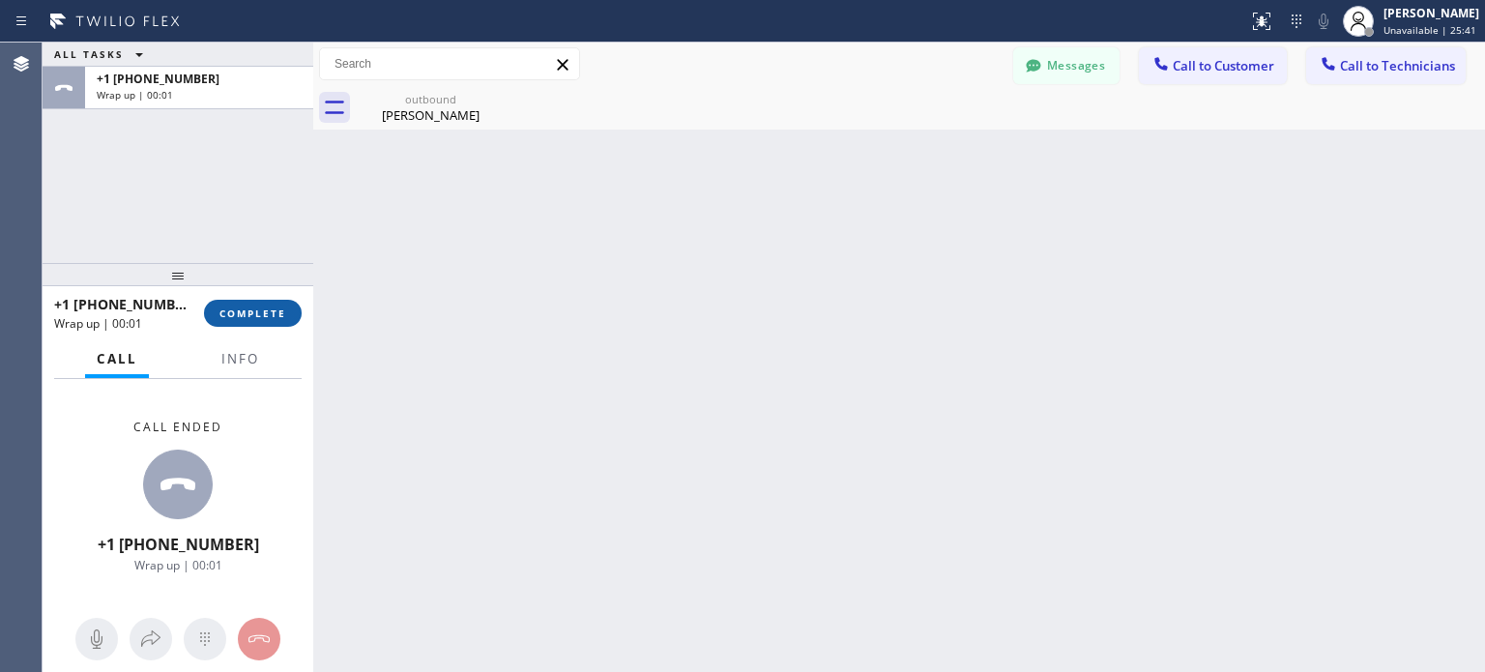
click at [278, 312] on span "COMPLETE" at bounding box center [252, 313] width 67 height 14
